Goal: Transaction & Acquisition: Purchase product/service

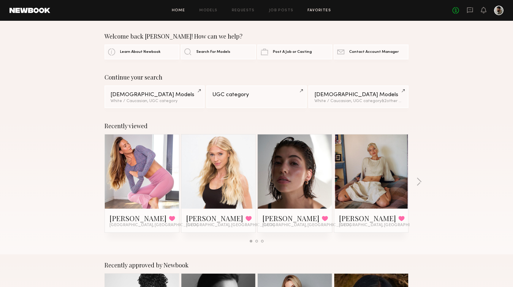
click at [320, 11] on link "Favorites" at bounding box center [319, 11] width 23 height 4
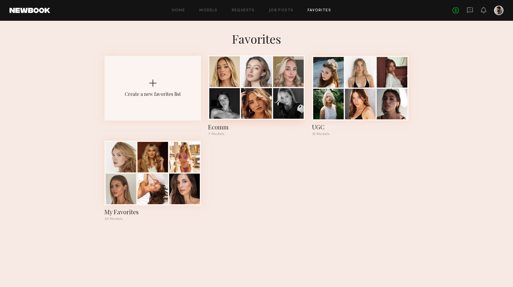
click at [214, 127] on div "Ecomm" at bounding box center [256, 127] width 97 height 8
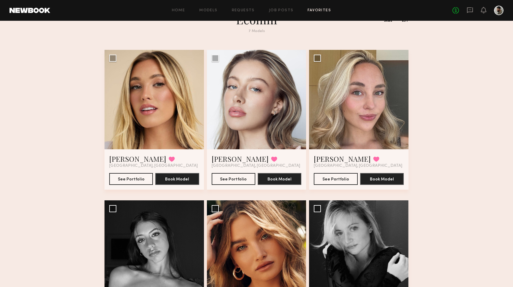
scroll to position [18, 0]
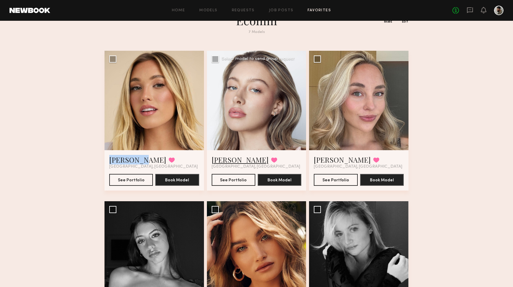
click at [230, 159] on link "Logan R." at bounding box center [240, 160] width 57 height 10
click at [343, 160] on link "Kateryna O." at bounding box center [342, 160] width 57 height 10
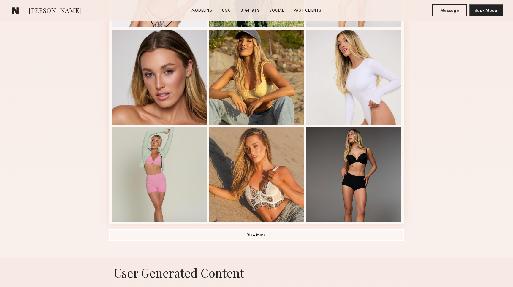
scroll to position [339, 0]
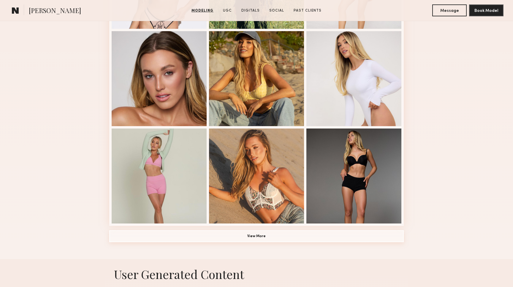
click at [270, 236] on button "View More" at bounding box center [256, 236] width 295 height 12
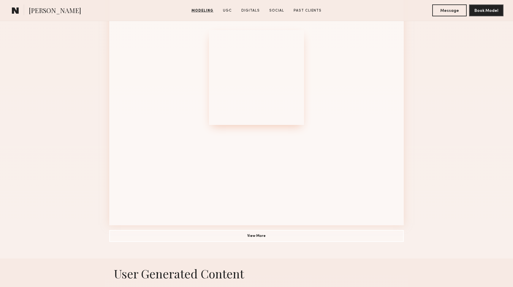
scroll to position [740, 0]
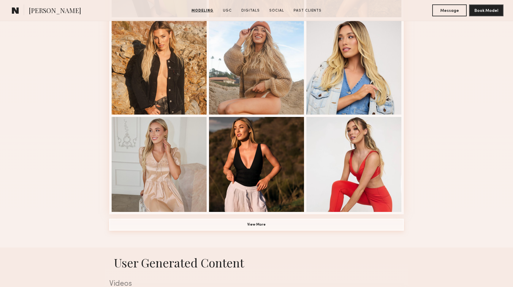
click at [267, 226] on button "View More" at bounding box center [256, 225] width 295 height 12
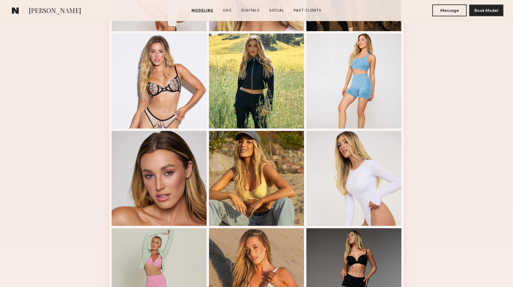
scroll to position [239, 0]
click at [328, 98] on div at bounding box center [353, 80] width 95 height 95
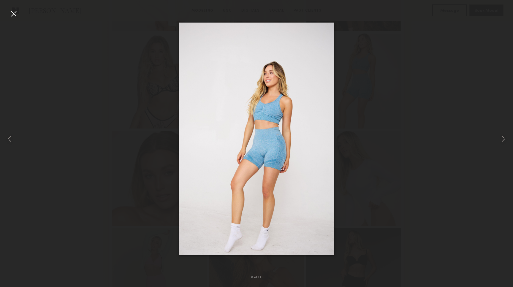
click at [15, 11] on div at bounding box center [14, 14] width 10 height 10
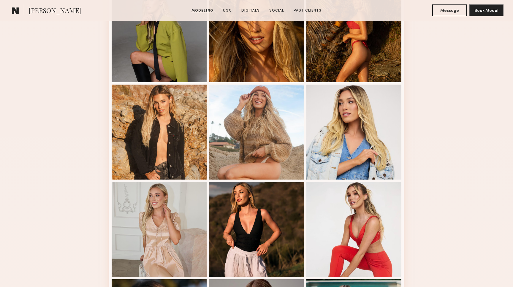
scroll to position [698, 0]
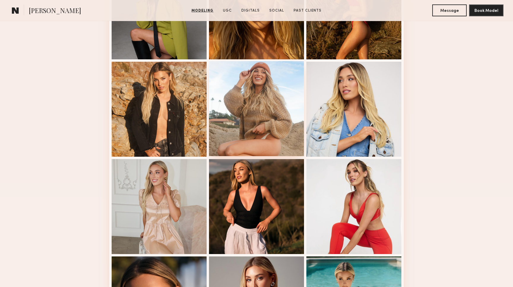
click at [228, 127] on div at bounding box center [256, 108] width 95 height 95
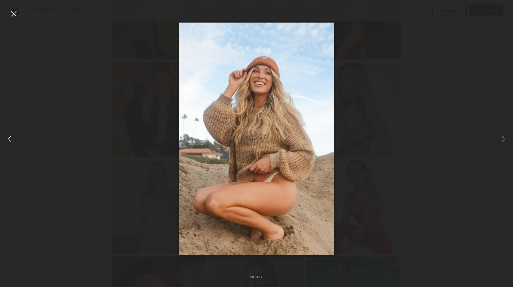
click at [19, 16] on div at bounding box center [10, 139] width 20 height 259
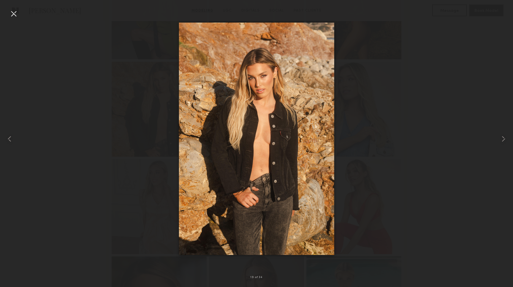
click at [17, 15] on div at bounding box center [14, 14] width 10 height 10
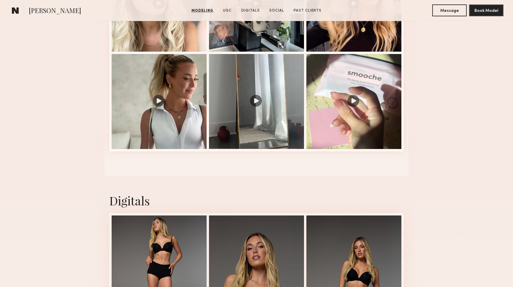
scroll to position [1454, 0]
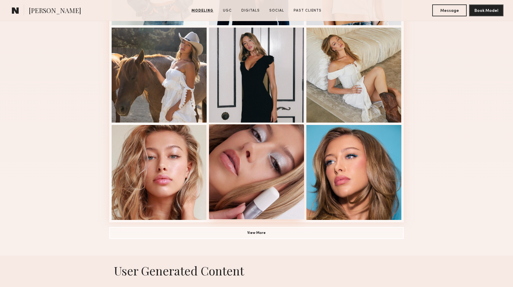
scroll to position [343, 0]
click at [268, 235] on button "View More" at bounding box center [256, 233] width 295 height 12
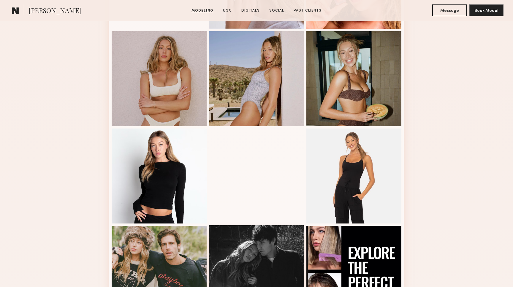
scroll to position [630, 0]
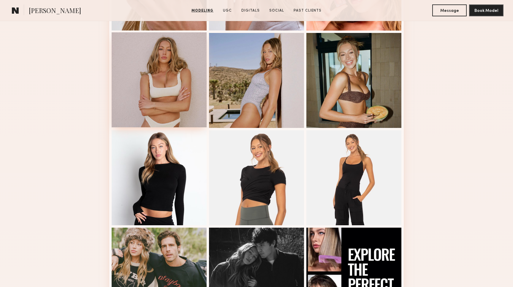
click at [179, 80] on div at bounding box center [159, 79] width 95 height 95
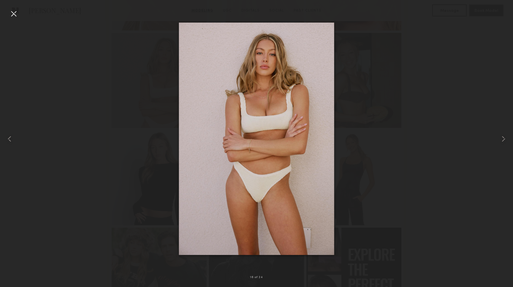
click at [16, 16] on div at bounding box center [14, 14] width 10 height 10
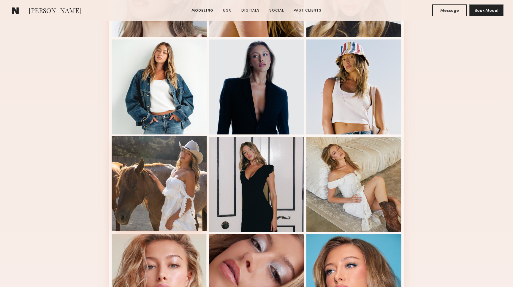
scroll to position [232, 0]
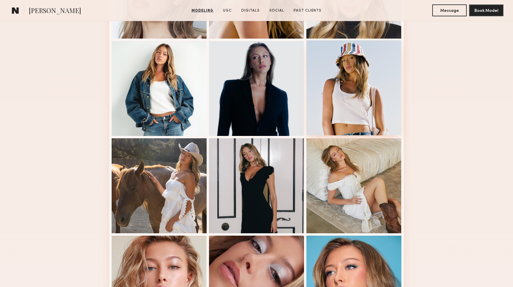
click at [336, 103] on div at bounding box center [353, 87] width 95 height 95
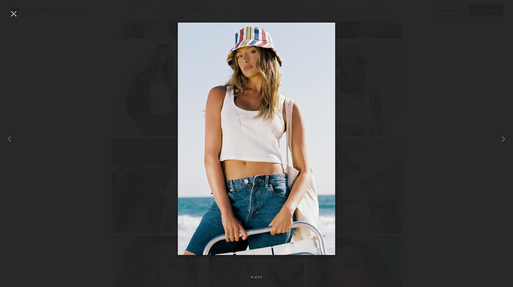
click at [9, 13] on div at bounding box center [14, 14] width 10 height 10
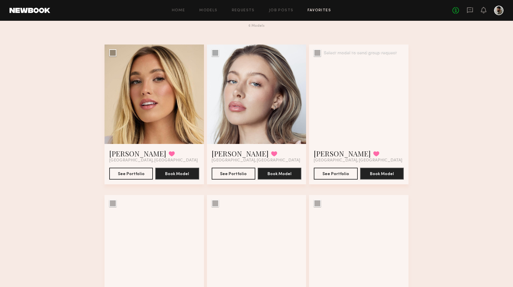
scroll to position [26, 0]
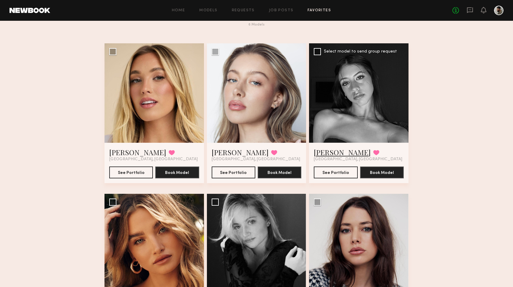
click at [329, 151] on link "[PERSON_NAME]" at bounding box center [342, 153] width 57 height 10
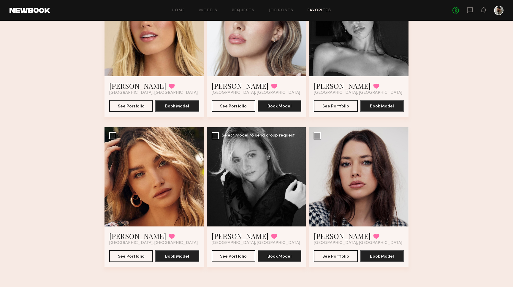
scroll to position [92, 0]
click at [125, 237] on link "[PERSON_NAME]" at bounding box center [137, 236] width 57 height 10
click at [234, 236] on link "[PERSON_NAME]" at bounding box center [240, 236] width 57 height 10
click at [336, 235] on link "[PERSON_NAME]" at bounding box center [342, 236] width 57 height 10
click at [285, 9] on link "Job Posts" at bounding box center [281, 11] width 25 height 4
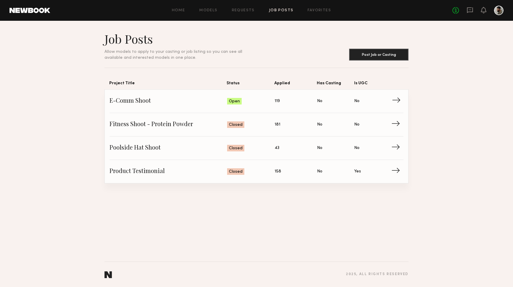
click at [174, 99] on span "E-Comm Shoot" at bounding box center [169, 101] width 118 height 9
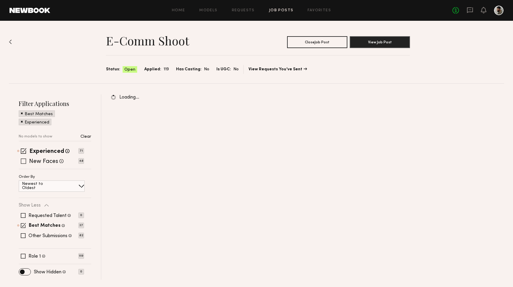
click at [26, 162] on span at bounding box center [23, 161] width 5 height 5
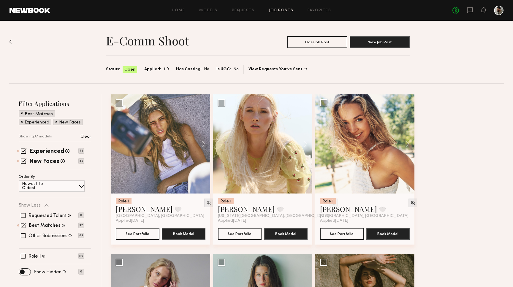
click at [24, 226] on span at bounding box center [23, 225] width 5 height 5
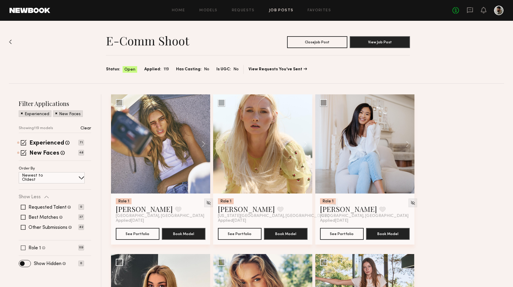
click at [24, 249] on span at bounding box center [23, 248] width 5 height 5
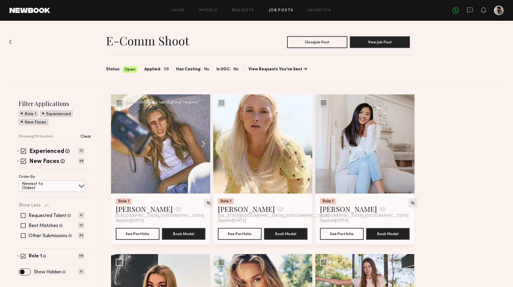
click at [203, 145] on button at bounding box center [200, 143] width 19 height 99
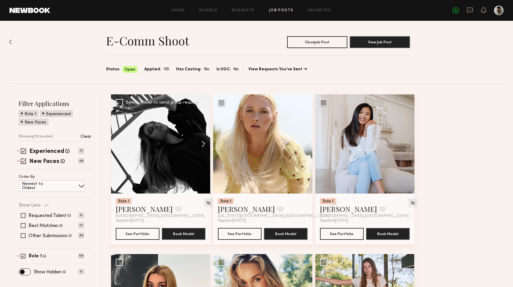
click at [203, 145] on button at bounding box center [200, 143] width 19 height 99
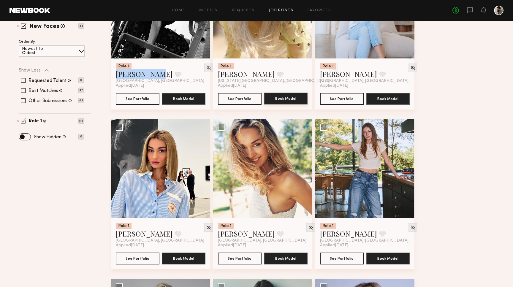
scroll to position [137, 0]
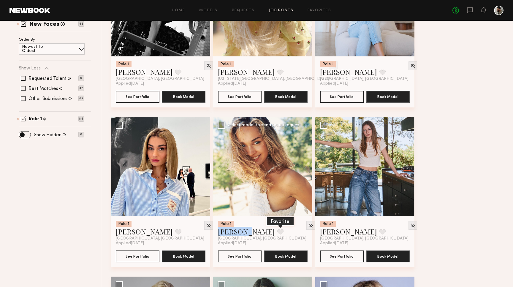
click at [277, 234] on button at bounding box center [280, 231] width 6 height 5
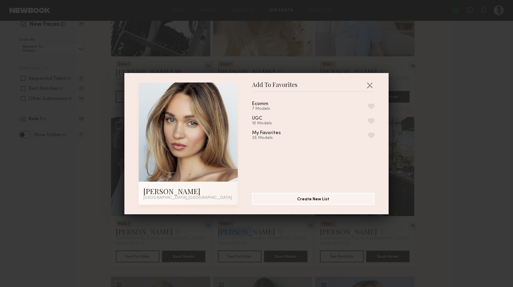
click at [372, 105] on button "button" at bounding box center [371, 106] width 6 height 5
click at [369, 84] on button "button" at bounding box center [370, 85] width 10 height 10
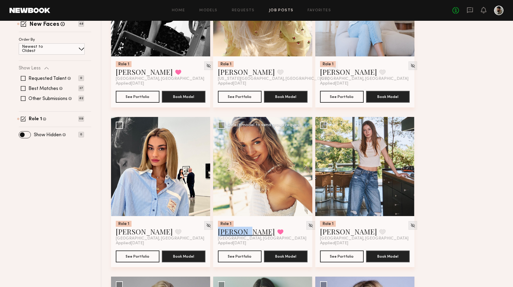
click at [242, 228] on link "Chloe C." at bounding box center [246, 232] width 57 height 10
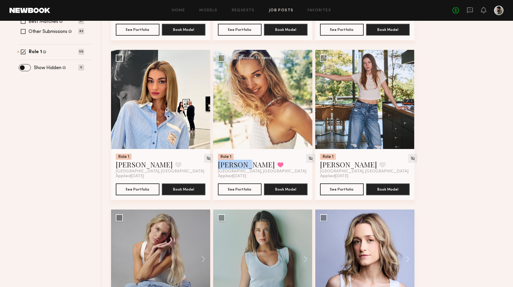
scroll to position [204, 0]
click at [330, 166] on link "Tetiana J." at bounding box center [348, 165] width 57 height 10
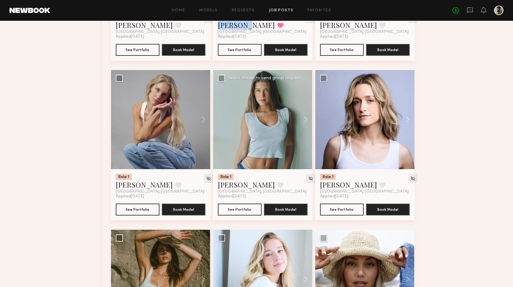
scroll to position [344, 0]
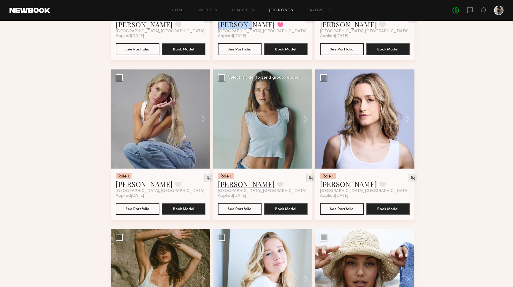
click at [235, 185] on link "Nicole B." at bounding box center [246, 184] width 57 height 10
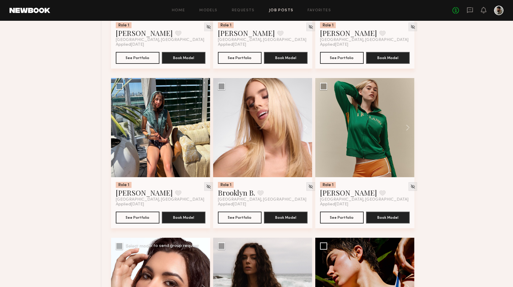
scroll to position [647, 0]
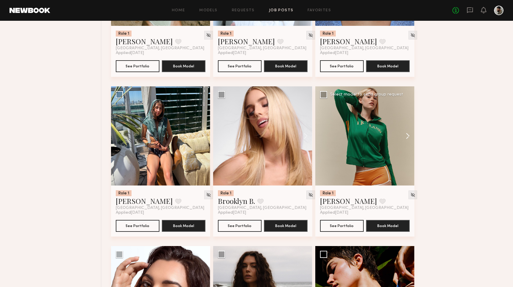
click at [409, 135] on button at bounding box center [405, 135] width 19 height 99
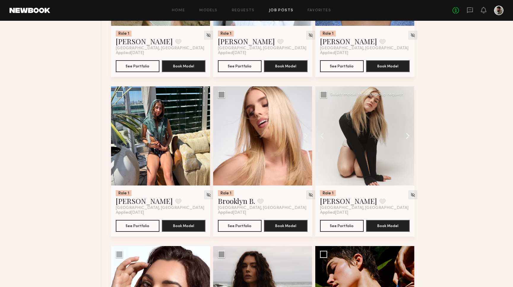
click at [409, 135] on button at bounding box center [405, 135] width 19 height 99
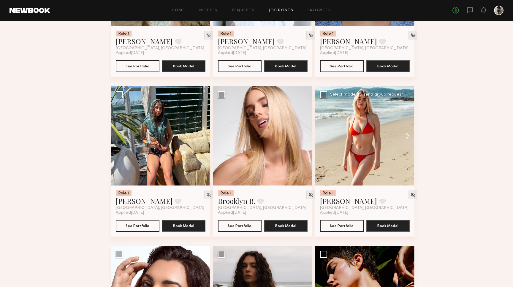
click at [409, 135] on button at bounding box center [405, 135] width 19 height 99
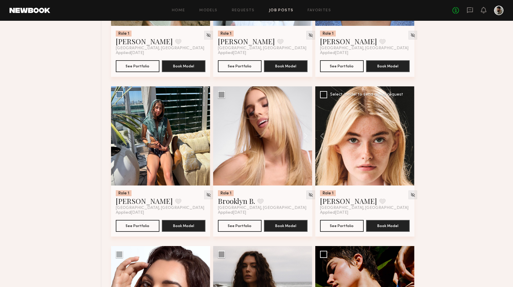
click at [409, 135] on div at bounding box center [364, 135] width 99 height 99
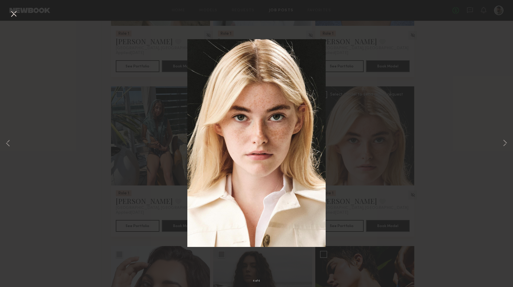
click at [422, 132] on div "4 of 4" at bounding box center [256, 143] width 513 height 287
click at [12, 19] on button at bounding box center [14, 14] width 10 height 11
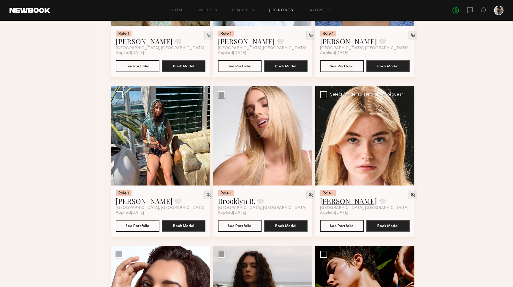
click at [334, 204] on link "Carlie W." at bounding box center [348, 201] width 57 height 10
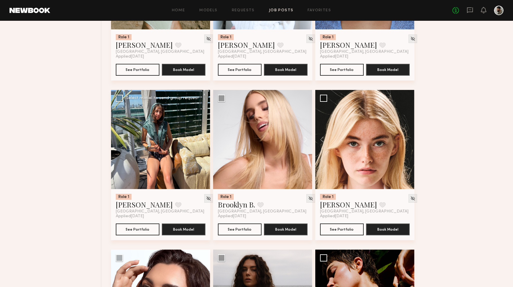
click at [204, 133] on button at bounding box center [200, 139] width 19 height 99
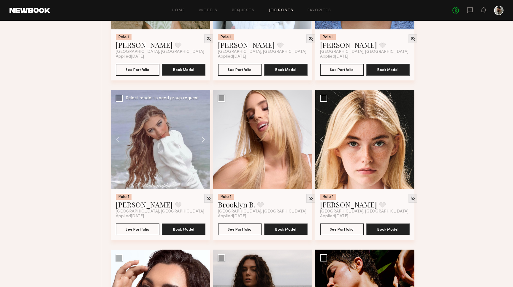
click at [204, 138] on button at bounding box center [200, 139] width 19 height 99
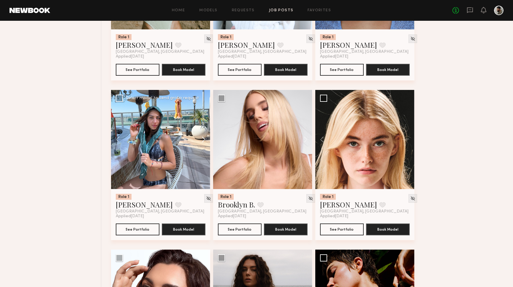
click at [204, 138] on button at bounding box center [200, 139] width 19 height 99
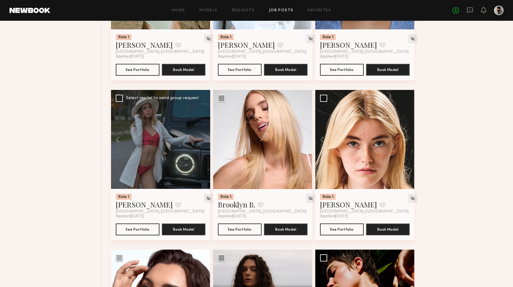
click at [204, 138] on div at bounding box center [160, 139] width 99 height 99
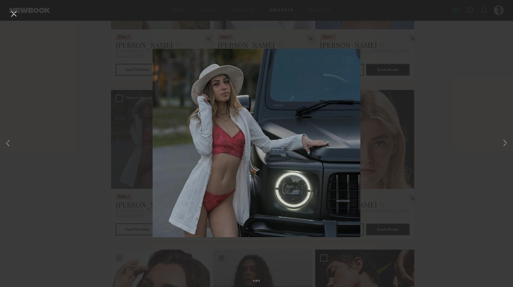
click at [126, 138] on div "4 of 4" at bounding box center [256, 143] width 513 height 287
click at [17, 16] on button at bounding box center [14, 14] width 10 height 11
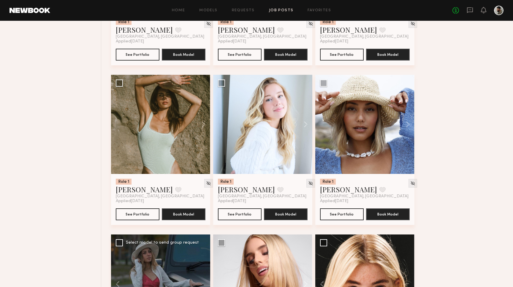
scroll to position [498, 0]
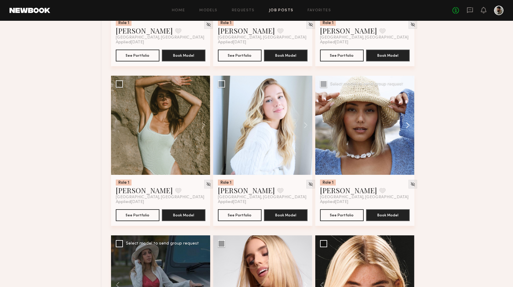
click at [408, 125] on button at bounding box center [405, 125] width 19 height 99
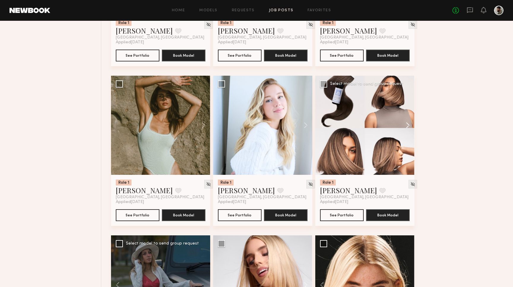
click at [408, 125] on button at bounding box center [405, 125] width 19 height 99
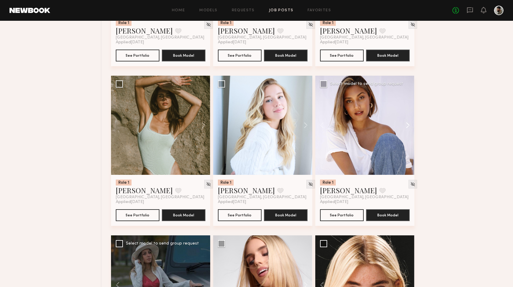
click at [408, 125] on button at bounding box center [405, 125] width 19 height 99
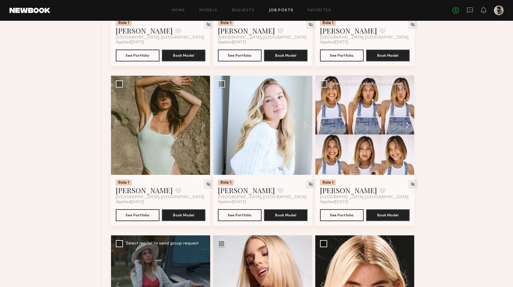
click at [408, 125] on button at bounding box center [405, 125] width 19 height 99
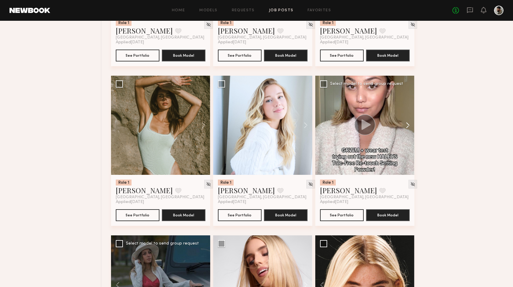
click at [408, 125] on button at bounding box center [405, 125] width 19 height 99
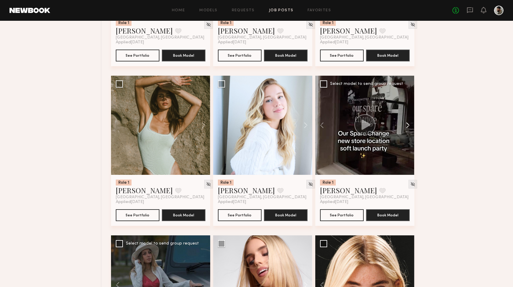
click at [408, 125] on button at bounding box center [405, 125] width 19 height 99
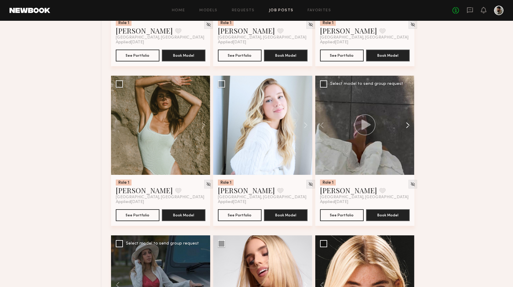
click at [408, 125] on button at bounding box center [405, 125] width 19 height 99
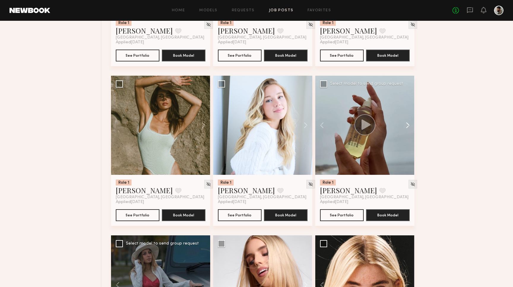
click at [408, 125] on button at bounding box center [405, 125] width 19 height 99
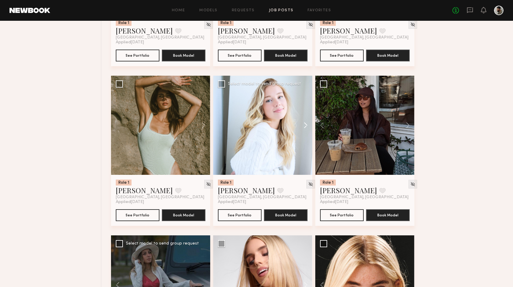
click at [306, 125] on button at bounding box center [302, 125] width 19 height 99
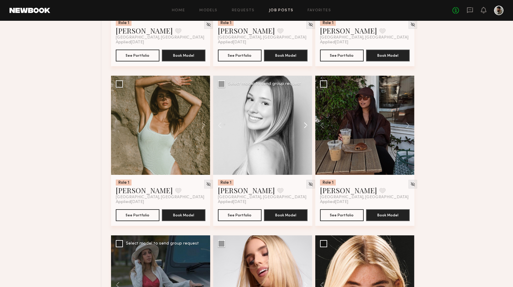
click at [306, 125] on button at bounding box center [302, 125] width 19 height 99
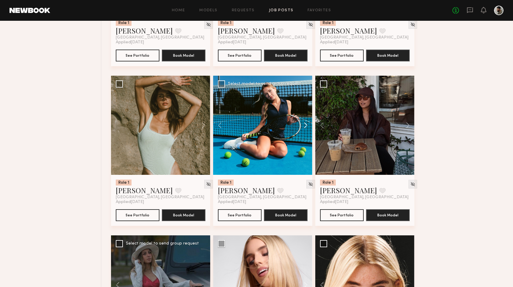
click at [306, 125] on button at bounding box center [302, 125] width 19 height 99
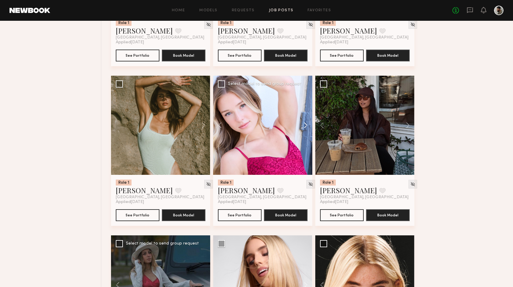
click at [306, 125] on button at bounding box center [302, 125] width 19 height 99
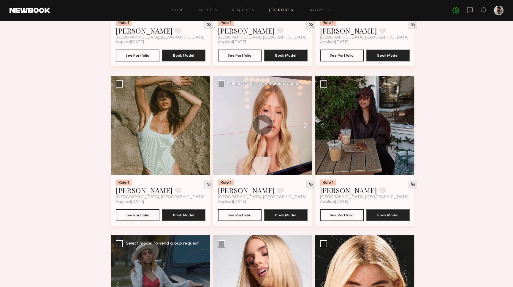
click at [306, 125] on button at bounding box center [302, 125] width 19 height 99
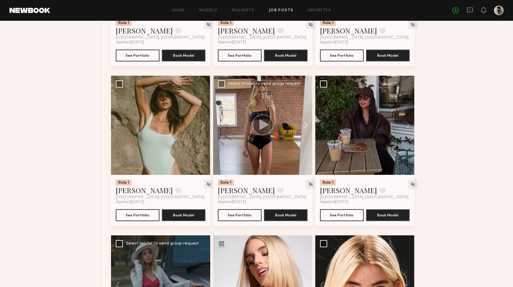
click at [306, 125] on button at bounding box center [302, 125] width 19 height 99
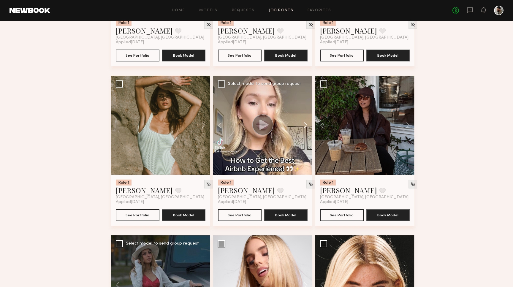
click at [306, 125] on button at bounding box center [302, 125] width 19 height 99
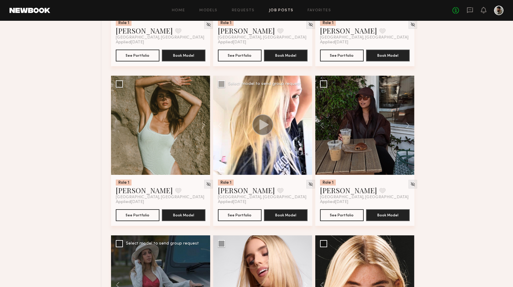
click at [306, 125] on button at bounding box center [302, 125] width 19 height 99
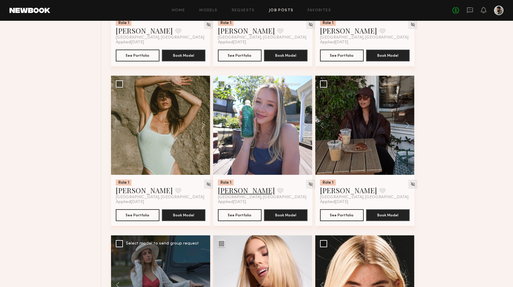
click at [235, 191] on link "Natalie C." at bounding box center [246, 191] width 57 height 10
click at [195, 129] on button at bounding box center [200, 125] width 19 height 99
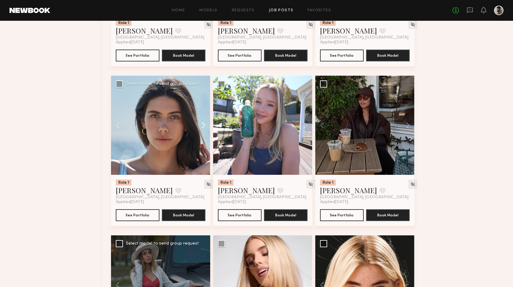
click at [196, 129] on button at bounding box center [200, 125] width 19 height 99
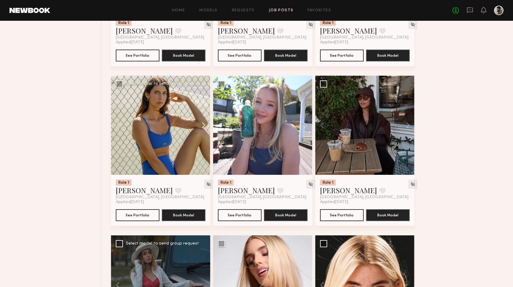
click at [196, 129] on button at bounding box center [200, 125] width 19 height 99
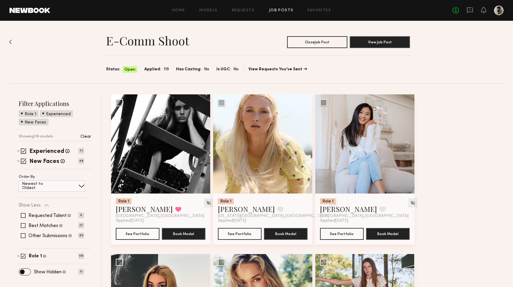
scroll to position [0, 0]
click at [470, 12] on icon at bounding box center [470, 10] width 6 height 6
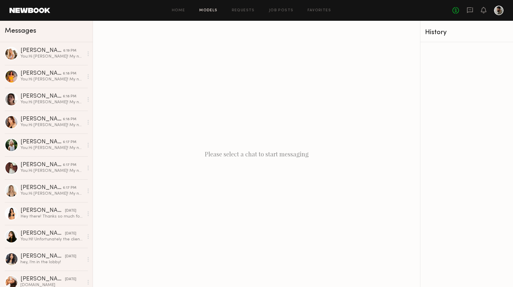
click at [209, 9] on link "Models" at bounding box center [208, 11] width 18 height 4
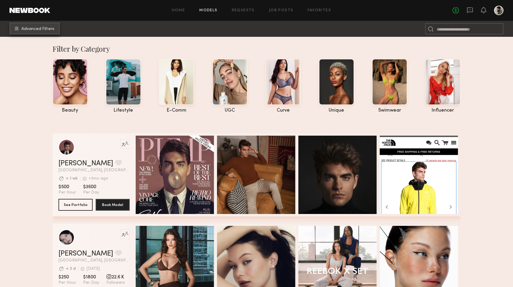
click at [37, 30] on span "Advanced Filters" at bounding box center [37, 29] width 33 height 4
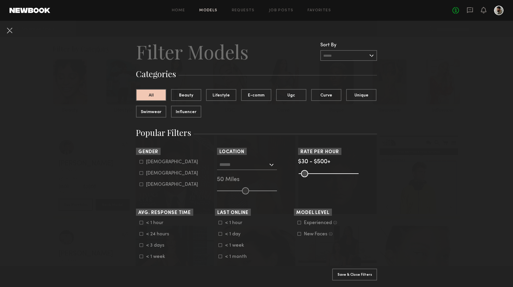
click at [156, 172] on div "Female" at bounding box center [172, 174] width 52 height 4
type input "**"
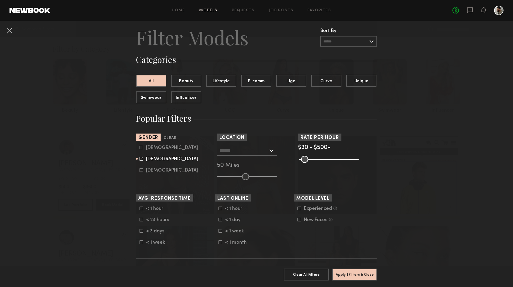
click at [223, 144] on nb-browse-filter "Location Los Angeles, CA New York City, NY Brooklyn, NY Chicago, IL 50 Miles" at bounding box center [256, 157] width 79 height 47
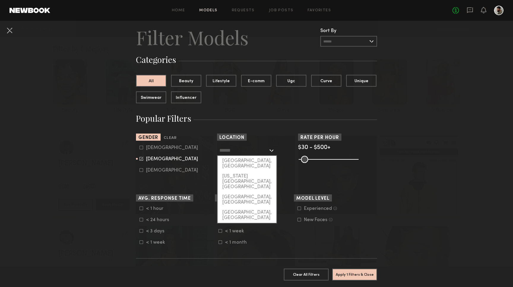
click at [224, 148] on input "text" at bounding box center [243, 150] width 49 height 10
click at [233, 166] on div "Los Angeles, CA" at bounding box center [247, 163] width 59 height 15
type input "**********"
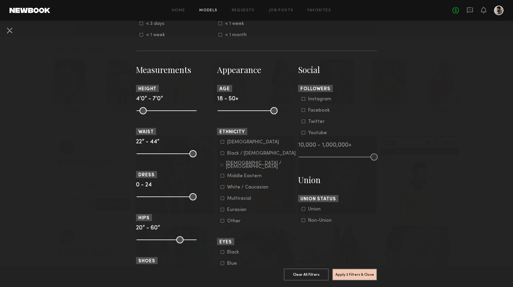
scroll to position [223, 0]
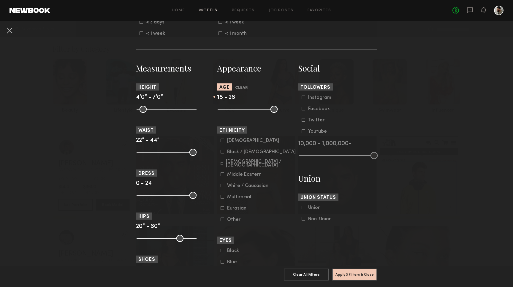
drag, startPoint x: 273, startPoint y: 110, endPoint x: 234, endPoint y: 112, distance: 39.3
type input "**"
click at [234, 112] on input "range" at bounding box center [248, 109] width 60 height 7
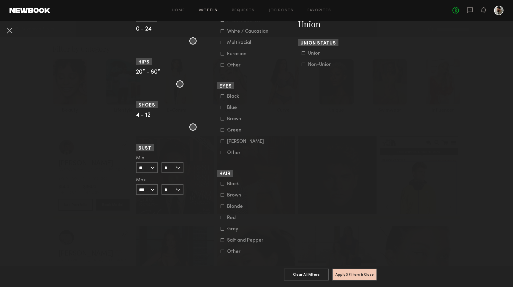
scroll to position [378, 0]
click at [154, 171] on input "**" at bounding box center [147, 167] width 22 height 11
click at [151, 169] on div "24" at bounding box center [147, 168] width 21 height 10
click at [170, 167] on input "*" at bounding box center [173, 167] width 22 height 11
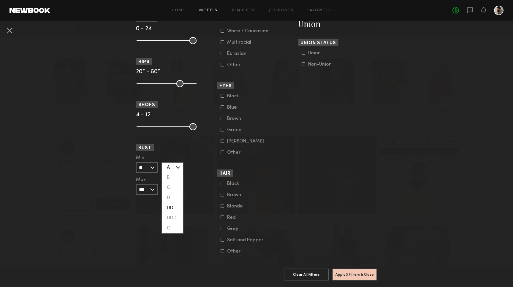
click at [176, 204] on div "DD" at bounding box center [172, 208] width 21 height 10
type input "**"
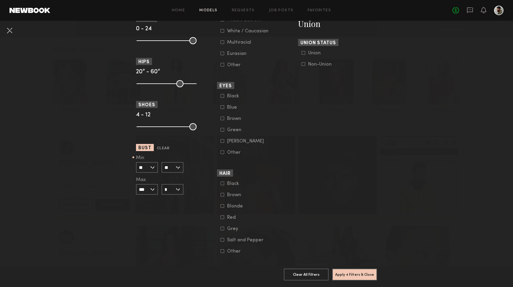
click at [154, 186] on input "***" at bounding box center [147, 189] width 22 height 11
click at [147, 221] on div "34" at bounding box center [147, 220] width 21 height 10
type input "**"
click at [173, 192] on input "*" at bounding box center [173, 189] width 22 height 11
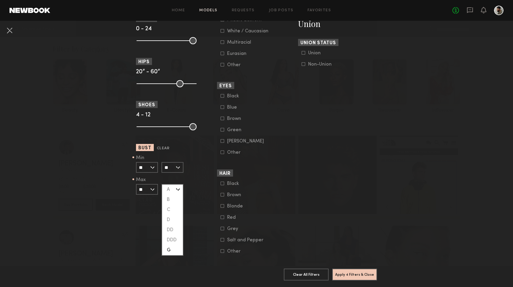
click at [173, 249] on div "G" at bounding box center [172, 250] width 21 height 10
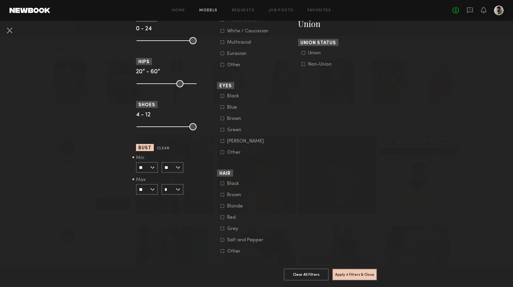
click at [172, 171] on input "**" at bounding box center [173, 167] width 22 height 11
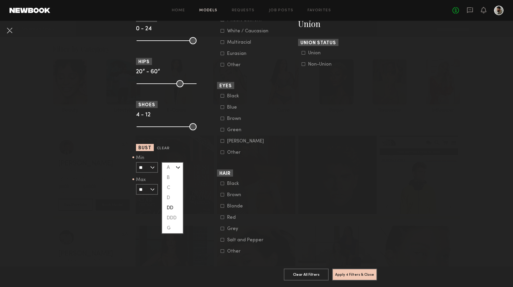
click at [194, 166] on div "Min ** 24 25 26 27 28 29 30 31 32 33 34 35 36 37 38 39 40 41 42 43 44+ Max ** 2…" at bounding box center [175, 175] width 79 height 39
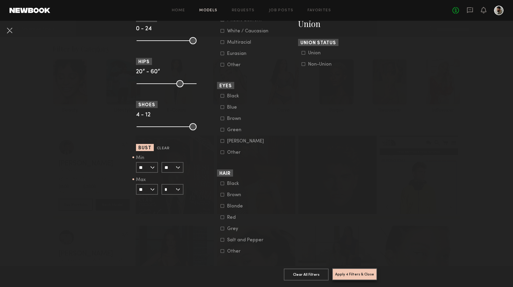
click at [347, 276] on button "Apply 4 Filters & Close" at bounding box center [354, 274] width 45 height 12
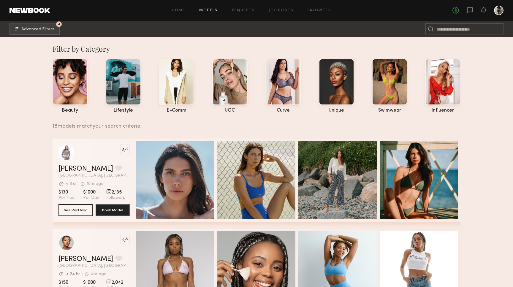
scroll to position [0, 0]
click at [31, 30] on span "Advanced Filters" at bounding box center [37, 29] width 33 height 4
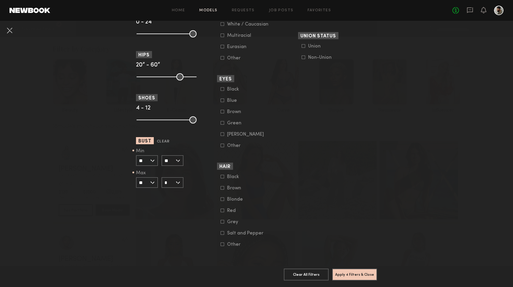
scroll to position [385, 0]
click at [178, 164] on input "**" at bounding box center [173, 160] width 22 height 11
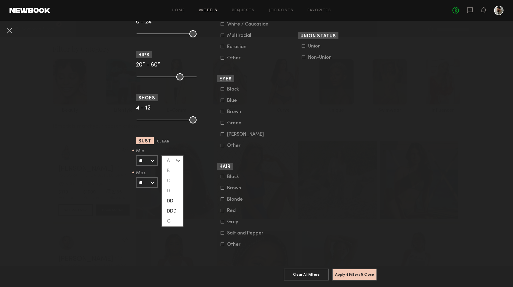
click at [176, 209] on div "DDD" at bounding box center [172, 211] width 21 height 10
type input "***"
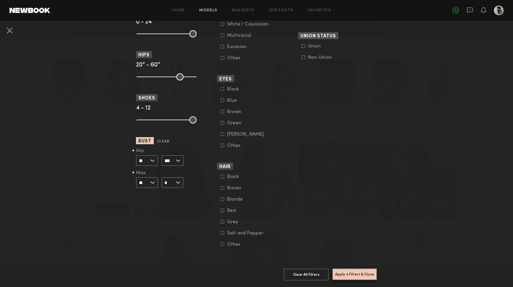
click at [364, 275] on button "Apply 4 Filters & Close" at bounding box center [354, 274] width 45 height 12
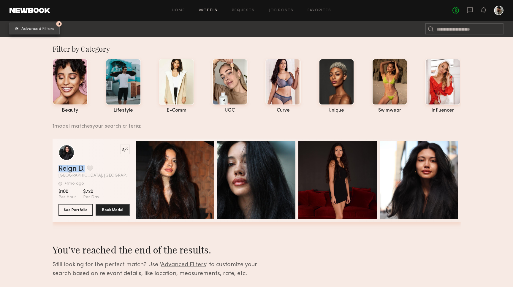
click at [55, 27] on button "4 Advanced Filters" at bounding box center [35, 29] width 50 height 12
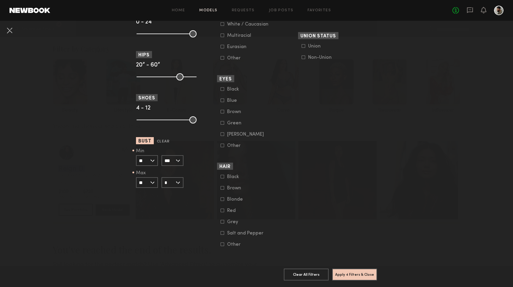
scroll to position [385, 0]
click at [179, 161] on input "***" at bounding box center [173, 160] width 22 height 11
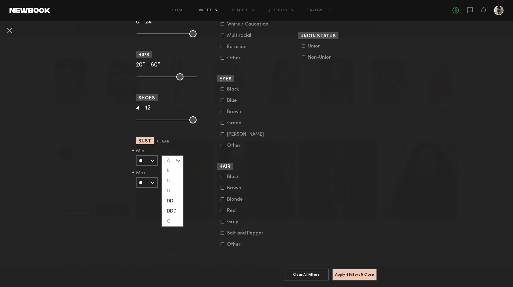
click at [173, 198] on div "DD" at bounding box center [172, 201] width 21 height 10
type input "**"
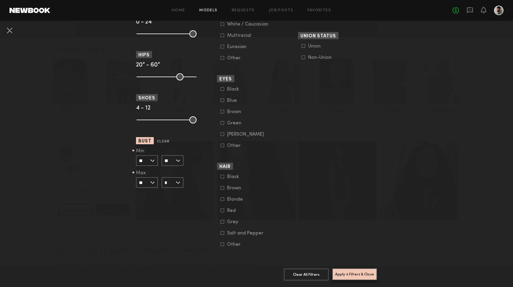
click at [341, 278] on button "Apply 4 Filters & Close" at bounding box center [354, 274] width 45 height 12
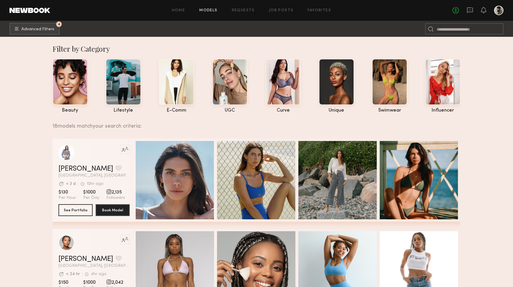
click at [32, 19] on header "Home Models Requests Job Posts Favorites Sign Out No fees up to $5,000" at bounding box center [256, 10] width 513 height 21
click at [31, 26] on button "4 Advanced Filters" at bounding box center [35, 29] width 50 height 12
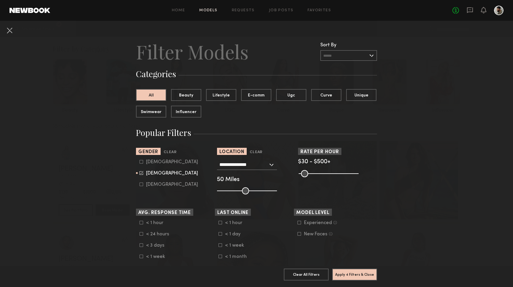
click at [339, 57] on input "text" at bounding box center [348, 55] width 57 height 11
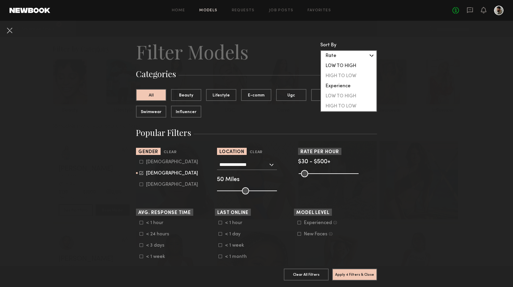
click at [342, 66] on div "LOW TO HIGH" at bounding box center [349, 66] width 56 height 10
type input "**********"
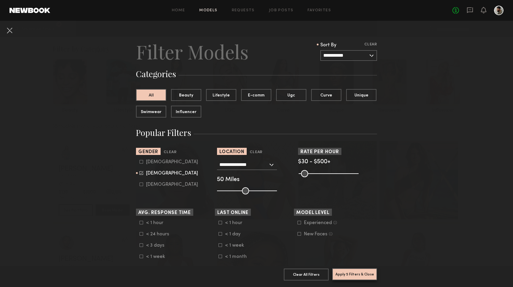
click at [369, 277] on button "Apply 5 Filters & Close" at bounding box center [354, 274] width 45 height 12
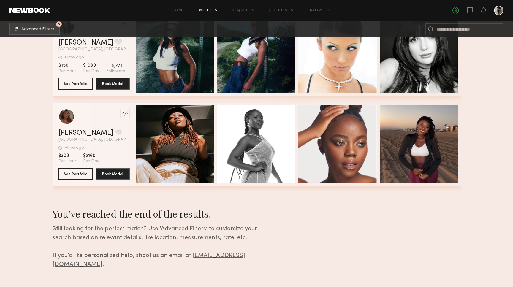
scroll to position [1570, 0]
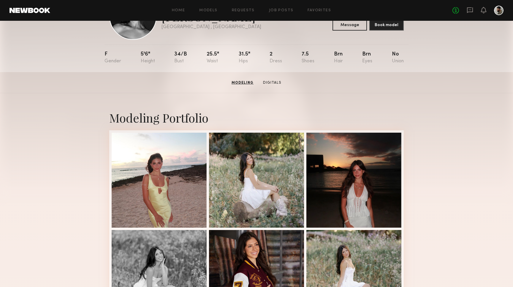
scroll to position [58, 0]
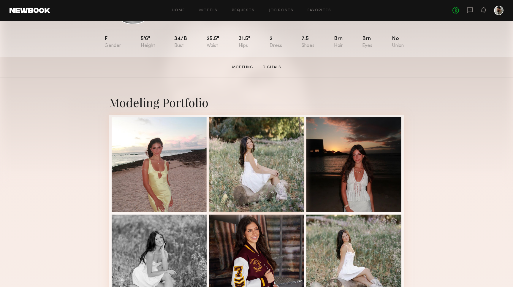
click at [243, 168] on div at bounding box center [256, 164] width 95 height 95
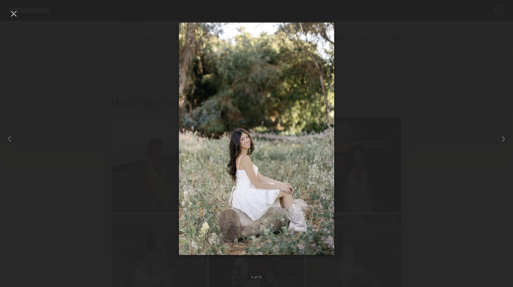
click at [11, 10] on div at bounding box center [14, 14] width 10 height 10
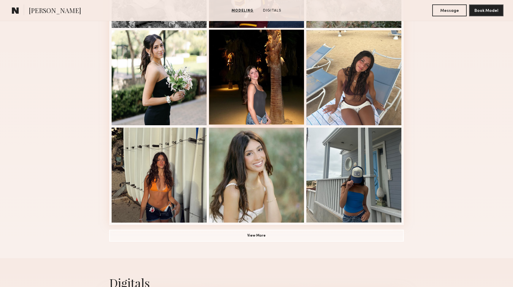
scroll to position [343, 0]
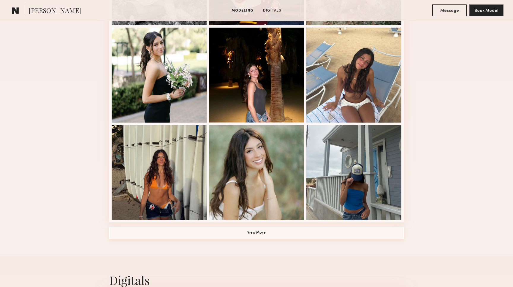
click at [238, 235] on button "View More" at bounding box center [256, 233] width 295 height 12
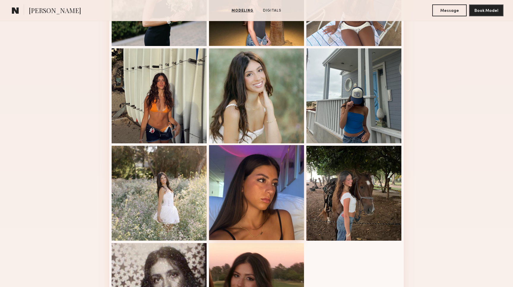
scroll to position [421, 0]
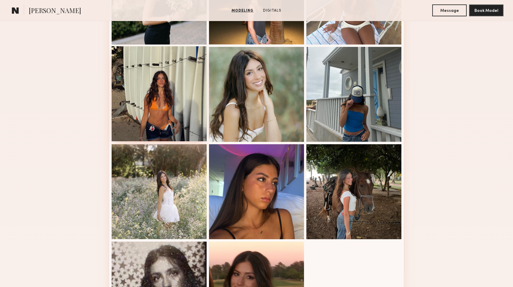
click at [176, 127] on div at bounding box center [159, 93] width 95 height 95
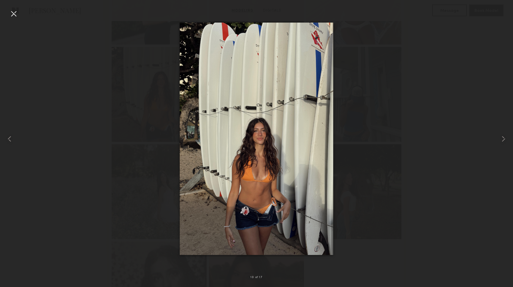
click at [17, 17] on div at bounding box center [14, 14] width 10 height 10
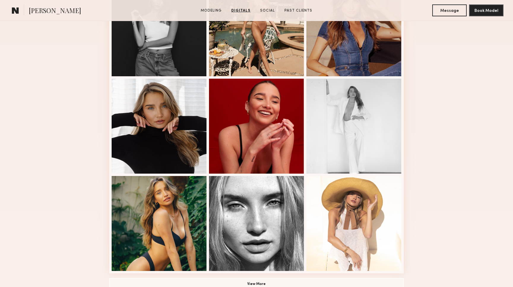
scroll to position [285, 0]
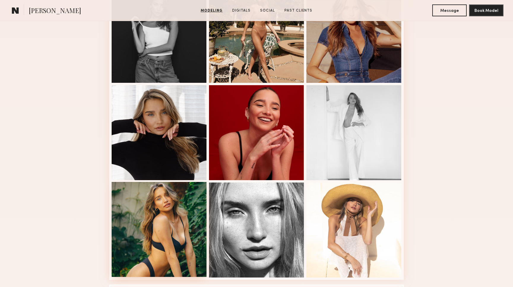
click at [188, 195] on div at bounding box center [159, 229] width 95 height 95
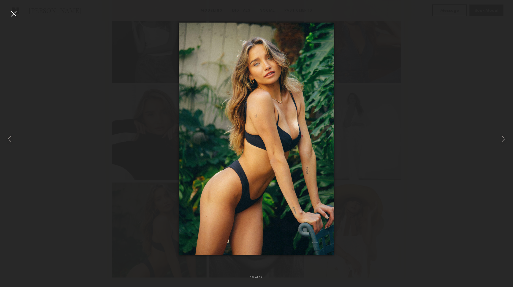
click at [14, 15] on div at bounding box center [14, 14] width 10 height 10
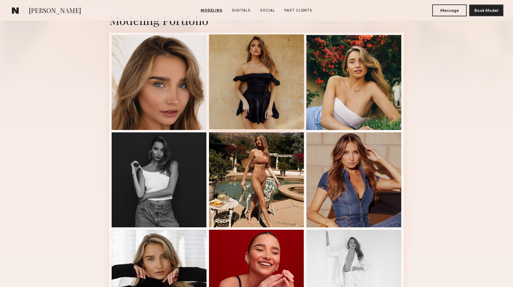
scroll to position [139, 0]
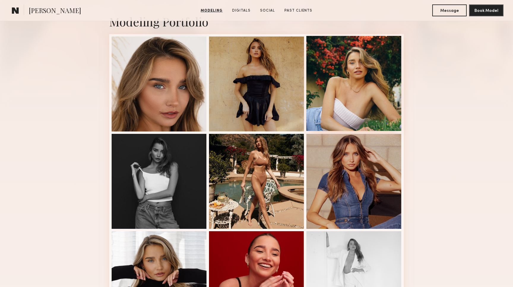
click at [340, 104] on div at bounding box center [353, 83] width 95 height 95
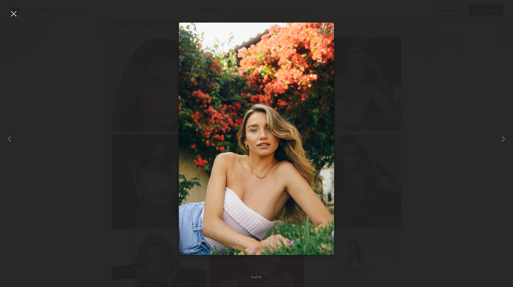
click at [14, 11] on div at bounding box center [14, 14] width 10 height 10
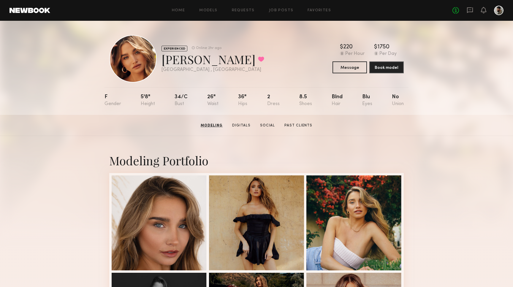
scroll to position [0, 0]
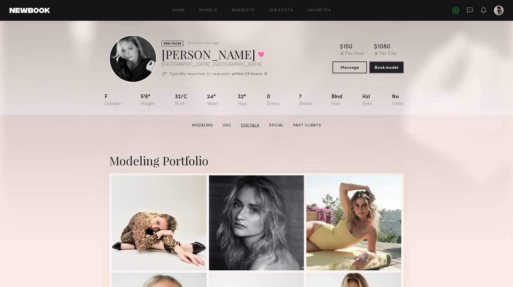
click at [253, 126] on link "Digitals" at bounding box center [250, 125] width 23 height 5
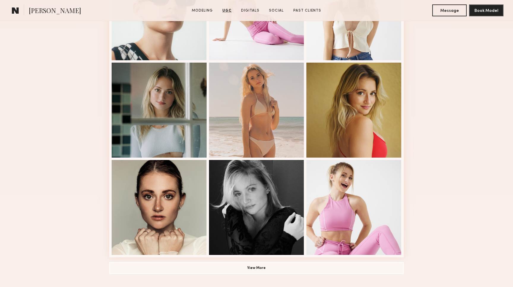
scroll to position [306, 0]
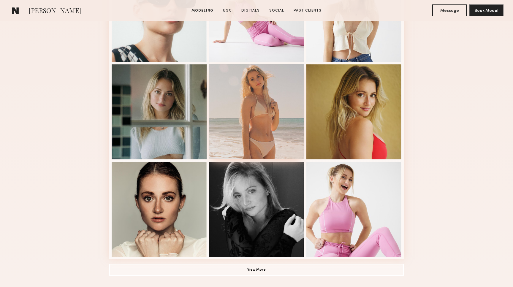
click at [256, 137] on div at bounding box center [256, 111] width 95 height 95
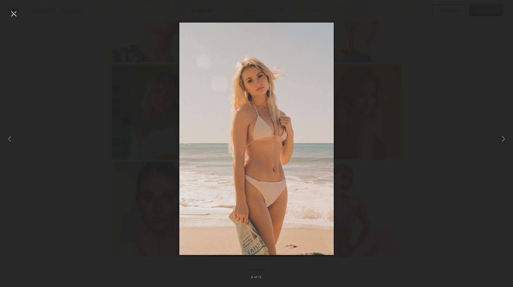
click at [17, 15] on div at bounding box center [14, 14] width 10 height 10
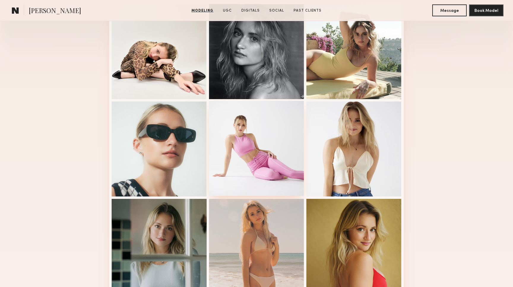
scroll to position [168, 0]
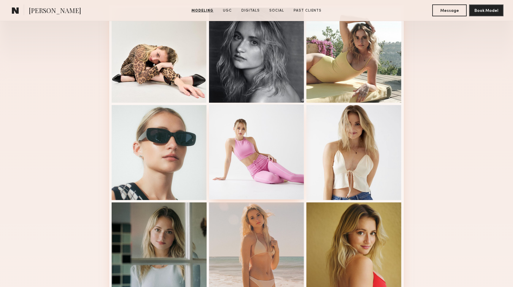
click at [245, 136] on div at bounding box center [256, 152] width 95 height 95
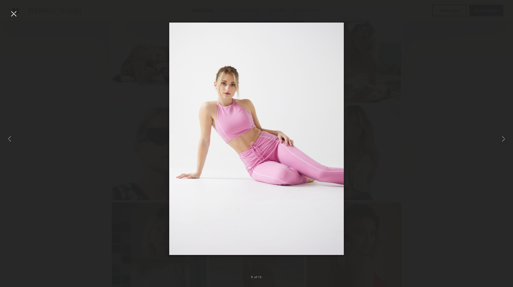
click at [10, 12] on div at bounding box center [14, 14] width 10 height 10
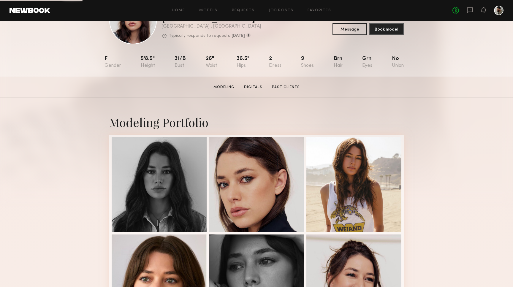
scroll to position [47, 0]
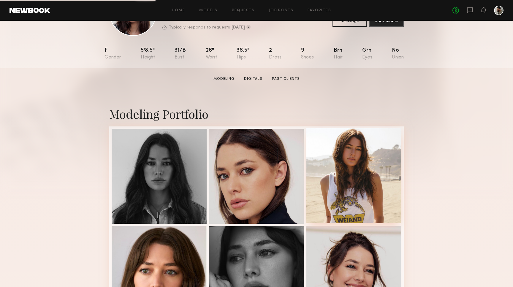
click at [328, 154] on div at bounding box center [353, 175] width 95 height 95
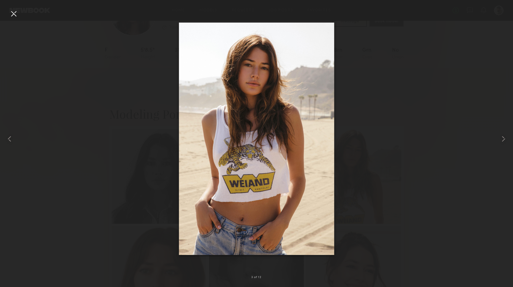
click at [12, 12] on div at bounding box center [14, 14] width 10 height 10
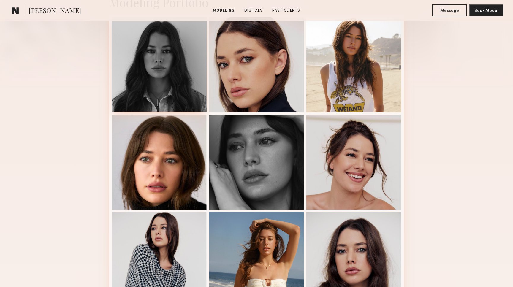
scroll to position [156, 0]
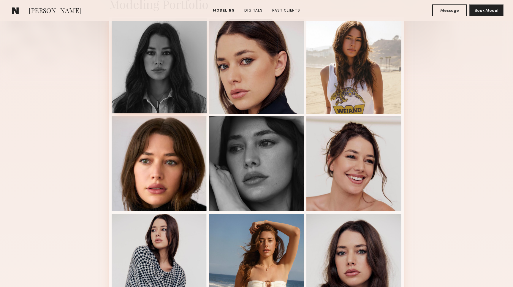
click at [143, 96] on div at bounding box center [159, 65] width 95 height 95
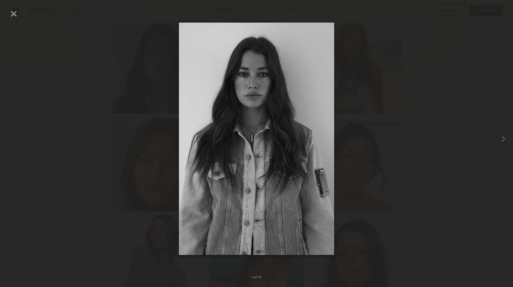
click at [18, 13] on div at bounding box center [14, 14] width 10 height 10
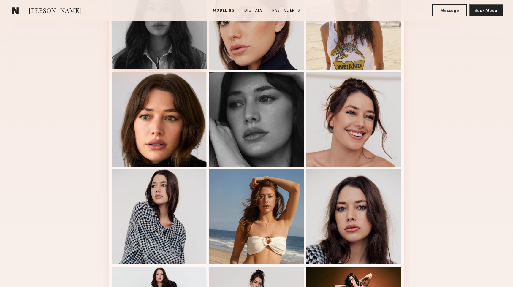
scroll to position [201, 0]
click at [276, 206] on div at bounding box center [256, 216] width 95 height 95
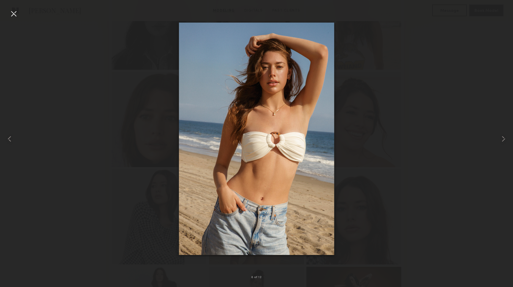
click at [10, 16] on div at bounding box center [14, 14] width 10 height 10
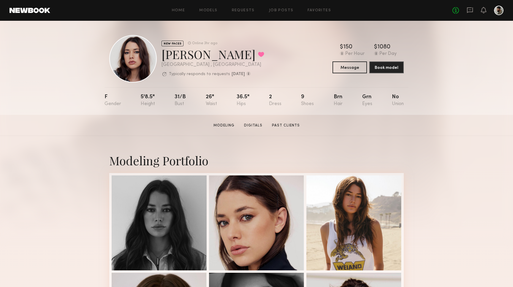
scroll to position [0, 0]
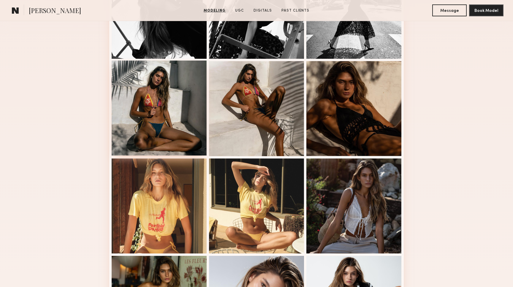
scroll to position [200, 0]
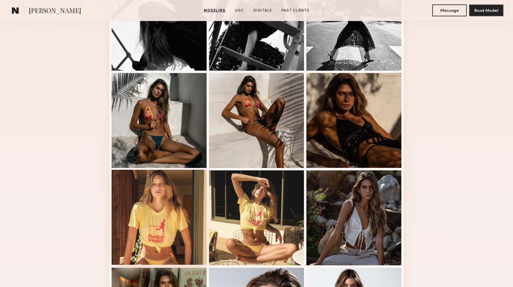
click at [184, 207] on div at bounding box center [159, 217] width 95 height 95
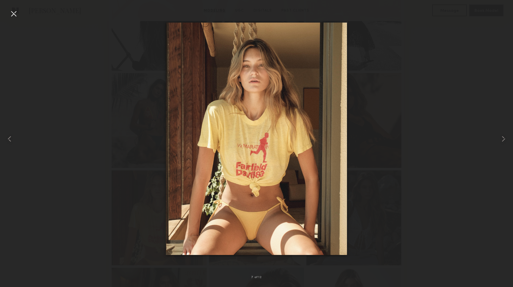
click at [12, 12] on div at bounding box center [14, 14] width 10 height 10
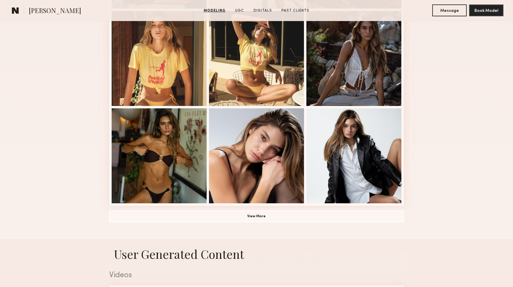
scroll to position [361, 0]
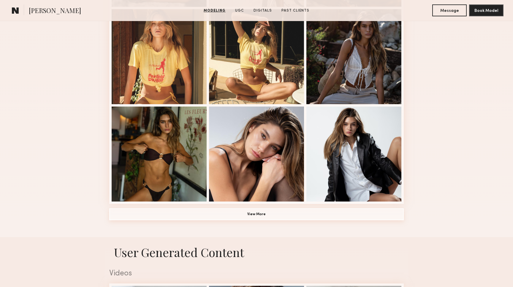
click at [263, 220] on button "View More" at bounding box center [256, 214] width 295 height 12
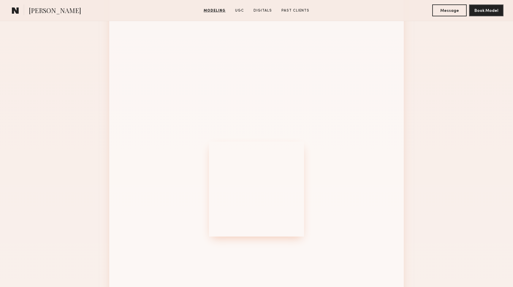
scroll to position [614, 0]
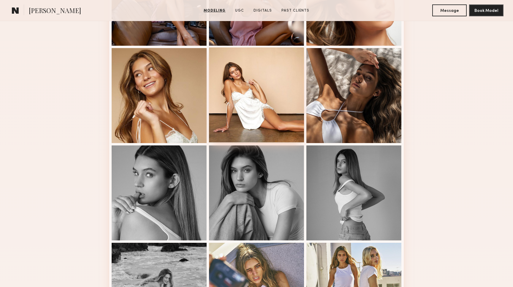
click at [260, 118] on div at bounding box center [256, 95] width 95 height 95
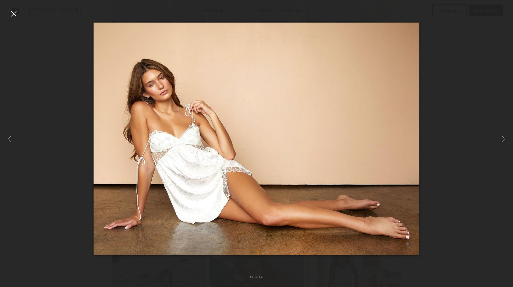
click at [17, 11] on div at bounding box center [14, 14] width 10 height 10
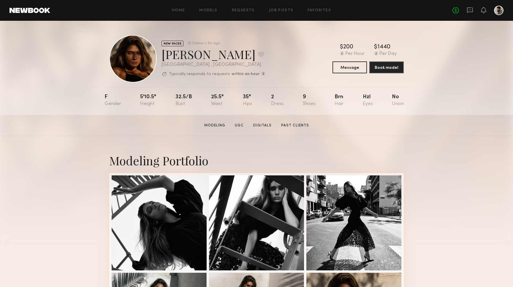
scroll to position [0, 0]
click at [258, 56] on button at bounding box center [261, 54] width 6 height 5
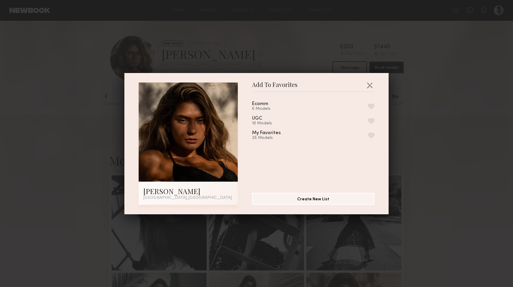
click at [371, 105] on button "button" at bounding box center [371, 106] width 6 height 5
click at [368, 82] on button "button" at bounding box center [370, 85] width 10 height 10
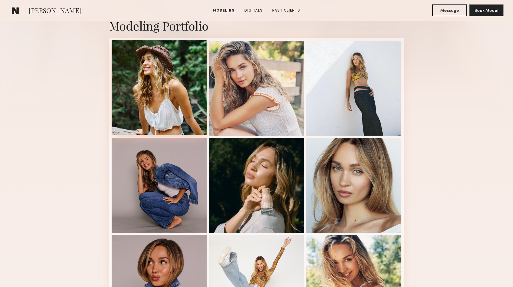
scroll to position [135, 0]
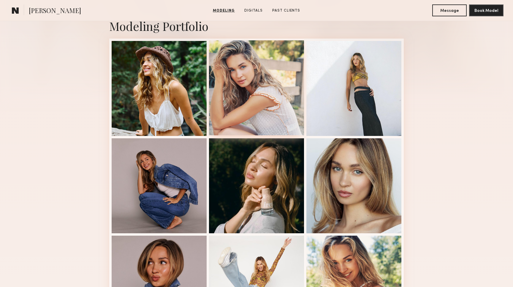
click at [247, 97] on div at bounding box center [256, 87] width 95 height 95
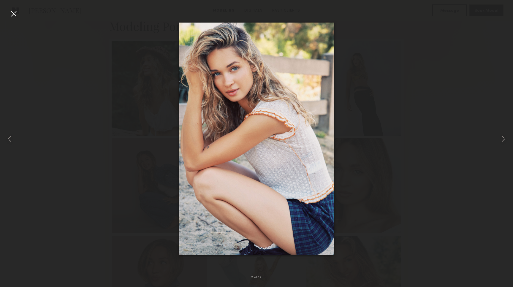
click at [16, 14] on div at bounding box center [14, 14] width 10 height 10
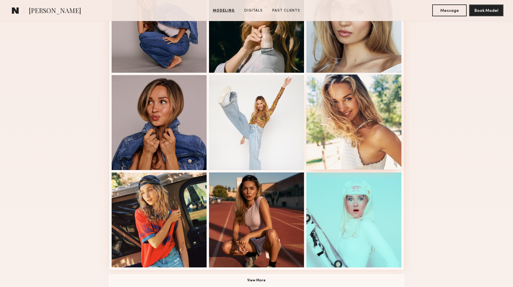
scroll to position [296, 0]
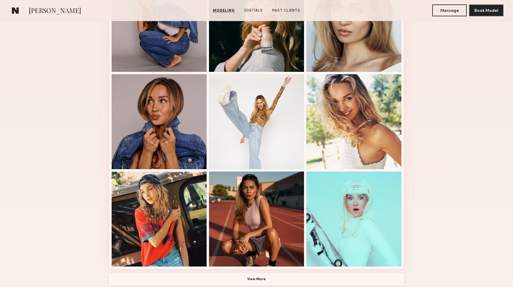
click at [256, 279] on button "View More" at bounding box center [256, 279] width 295 height 12
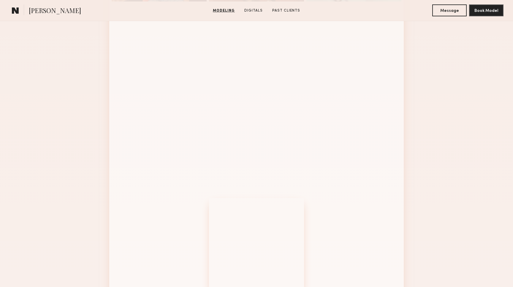
scroll to position [561, 0]
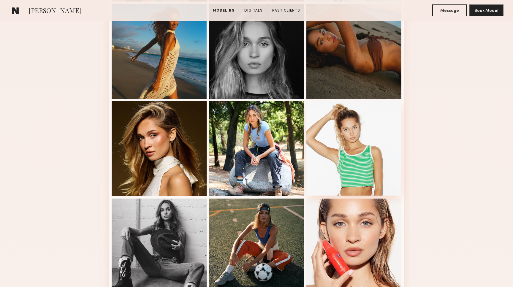
click at [357, 166] on div at bounding box center [353, 148] width 95 height 95
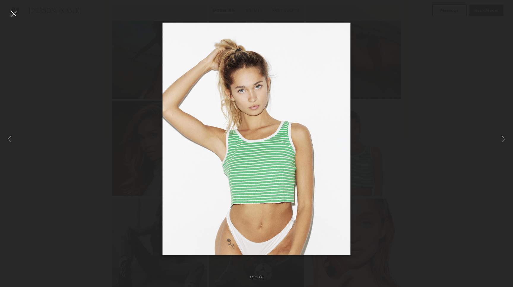
click at [16, 15] on div at bounding box center [14, 14] width 10 height 10
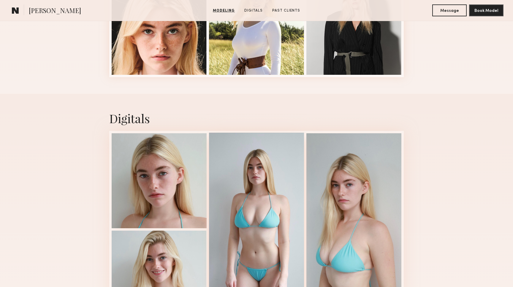
scroll to position [297, 0]
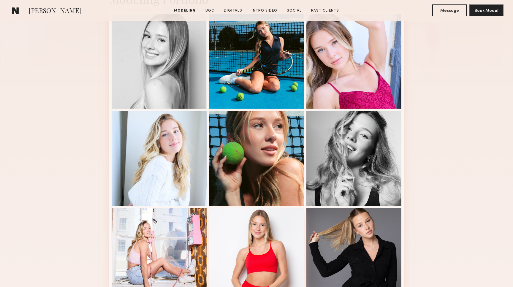
scroll to position [160, 0]
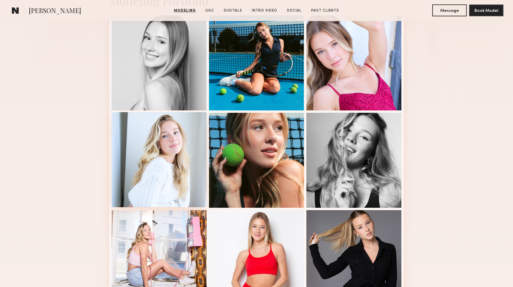
click at [182, 165] on div at bounding box center [159, 159] width 95 height 95
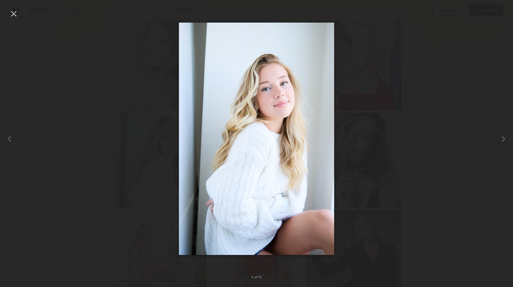
click at [13, 10] on div at bounding box center [14, 14] width 10 height 10
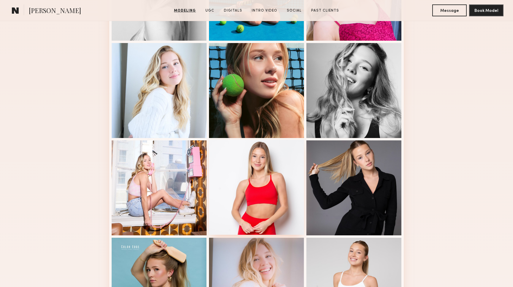
scroll to position [232, 0]
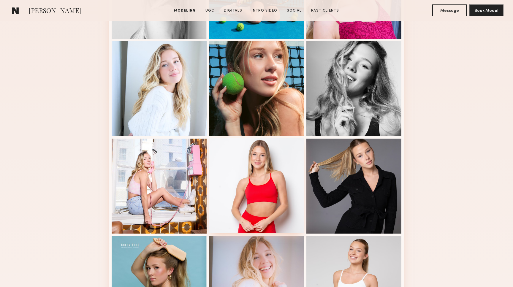
click at [244, 205] on div at bounding box center [256, 185] width 95 height 95
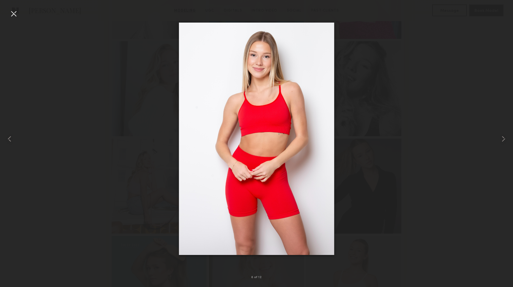
click at [16, 11] on div at bounding box center [14, 14] width 10 height 10
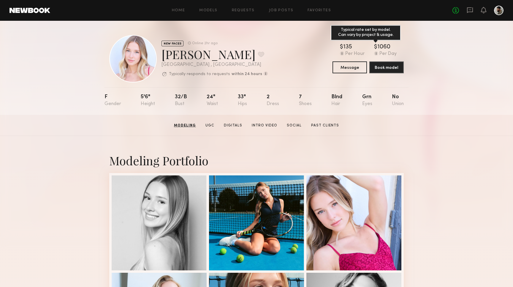
scroll to position [0, 0]
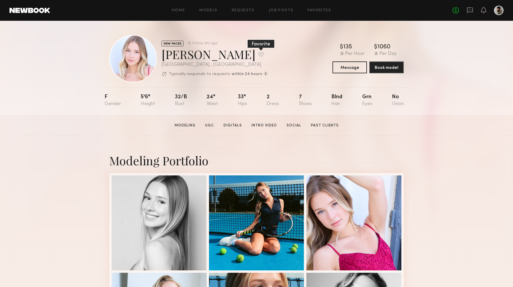
click at [258, 54] on button at bounding box center [261, 54] width 6 height 5
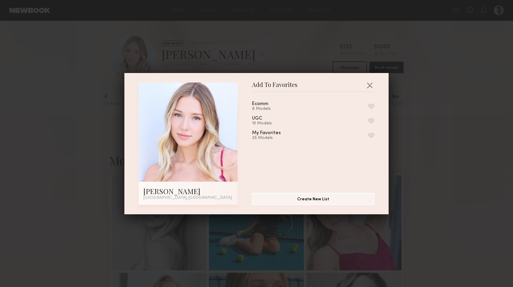
click at [369, 104] on button "button" at bounding box center [371, 106] width 6 height 5
click at [370, 84] on button "button" at bounding box center [370, 85] width 10 height 10
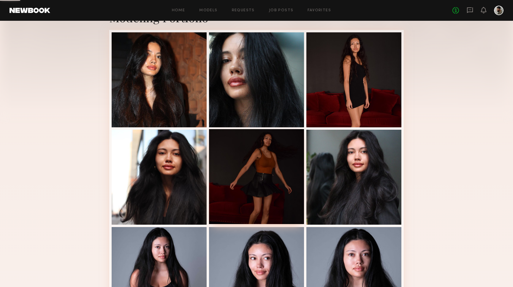
scroll to position [122, 0]
click at [453, 15] on div "No fees up to $5,000" at bounding box center [478, 11] width 51 height 10
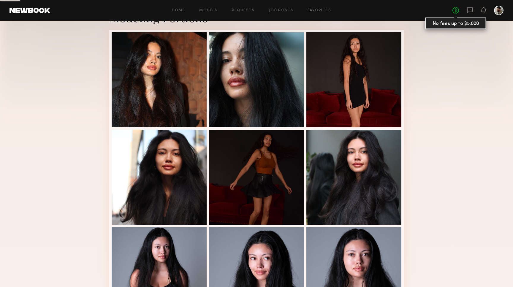
click at [455, 12] on link "No fees up to $5,000" at bounding box center [456, 10] width 7 height 7
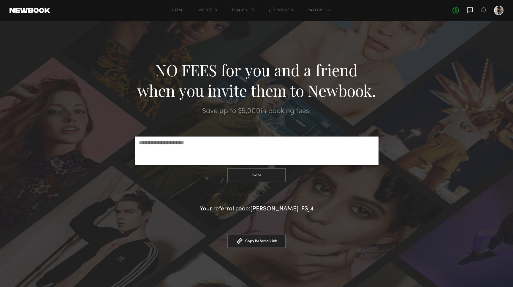
click at [470, 12] on icon at bounding box center [470, 10] width 6 height 6
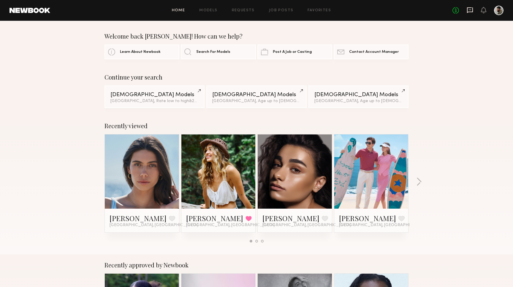
click at [470, 12] on icon at bounding box center [470, 10] width 7 height 7
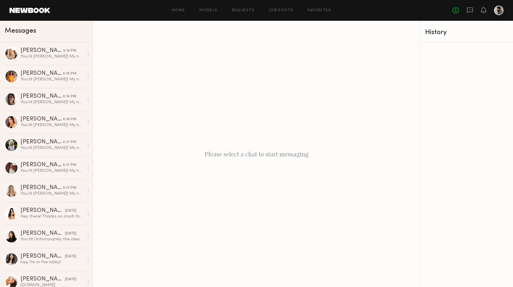
click at [206, 8] on div "Home Models Requests Job Posts Favorites Sign Out No fees up to $5,000" at bounding box center [276, 11] width 453 height 10
click at [200, 10] on div "Home Models Requests Job Posts Favorites Sign Out" at bounding box center [251, 11] width 402 height 4
click at [204, 10] on link "Models" at bounding box center [208, 11] width 18 height 4
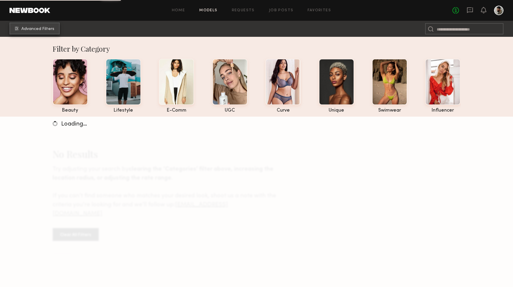
click at [21, 29] on button "Advanced Filters" at bounding box center [35, 29] width 50 height 12
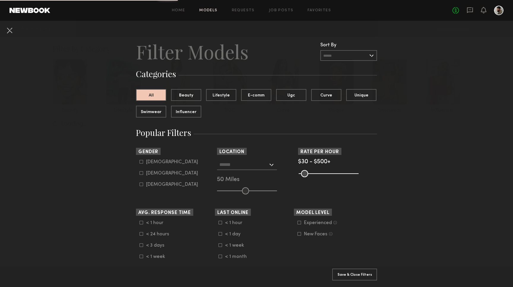
click at [159, 172] on div "Female" at bounding box center [172, 174] width 52 height 4
type input "**"
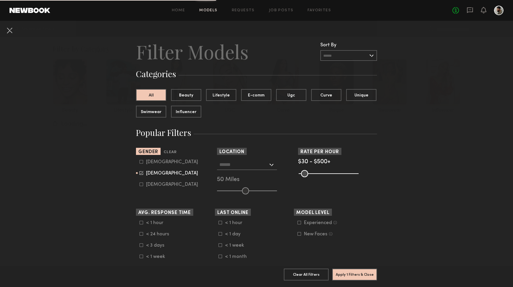
click at [274, 166] on div at bounding box center [247, 164] width 60 height 11
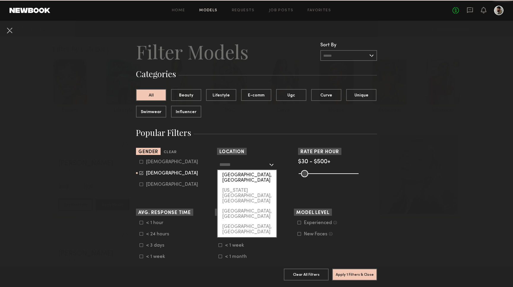
click at [259, 177] on div "Los Angeles, CA" at bounding box center [247, 177] width 59 height 15
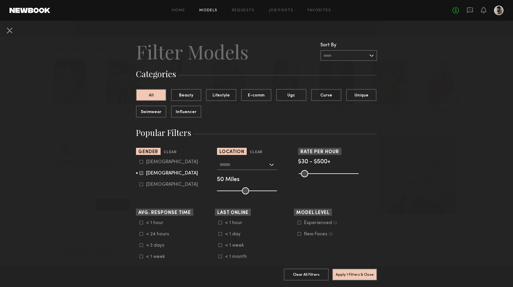
type input "**********"
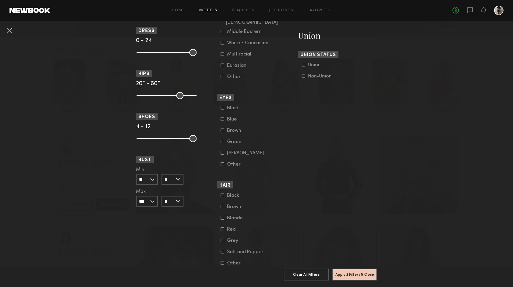
scroll to position [374, 0]
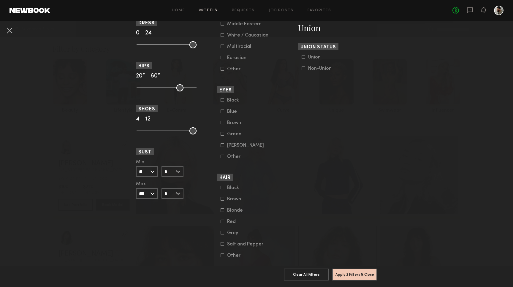
click at [156, 168] on input "**" at bounding box center [147, 171] width 22 height 11
click at [156, 156] on nb-browse-filter "Bust Min ** 24 25 26 27 28 29 30 31 32 33 34 35 36 37 38 39 40 41 42 43 44+ Max…" at bounding box center [175, 173] width 79 height 51
click at [170, 170] on input "*" at bounding box center [173, 171] width 22 height 11
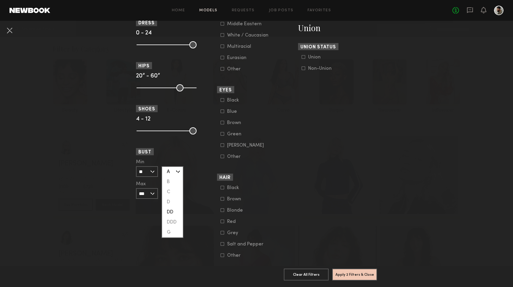
click at [178, 212] on div "DD" at bounding box center [172, 212] width 21 height 10
type input "**"
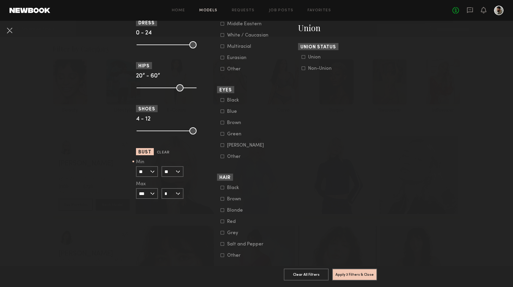
click at [149, 195] on input "***" at bounding box center [147, 193] width 22 height 11
click at [146, 246] on div "38" at bounding box center [147, 245] width 21 height 10
type input "**"
click at [177, 192] on input "*" at bounding box center [173, 193] width 22 height 11
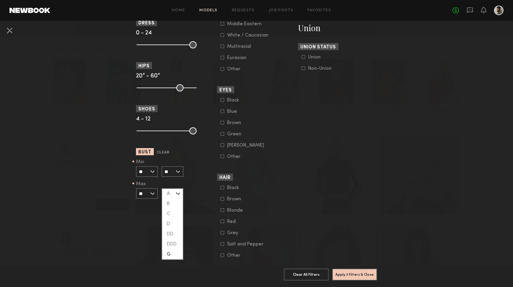
click at [170, 255] on div "G" at bounding box center [172, 254] width 21 height 10
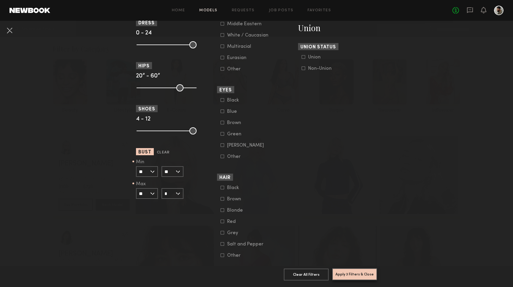
click at [361, 277] on button "Apply 3 Filters & Close" at bounding box center [354, 274] width 45 height 12
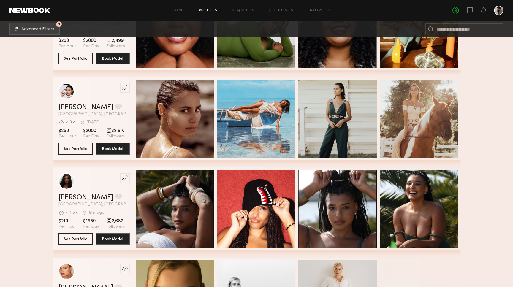
scroll to position [248, 0]
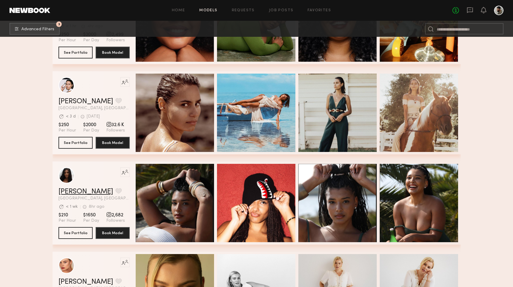
click at [76, 189] on link "Haleigh W." at bounding box center [86, 191] width 55 height 7
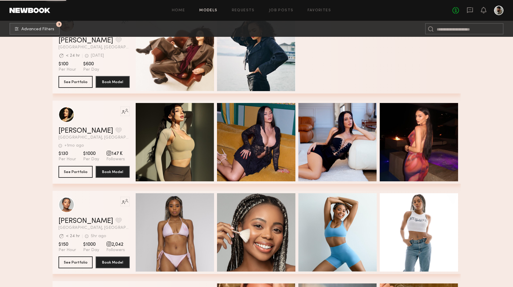
scroll to position [1563, 0]
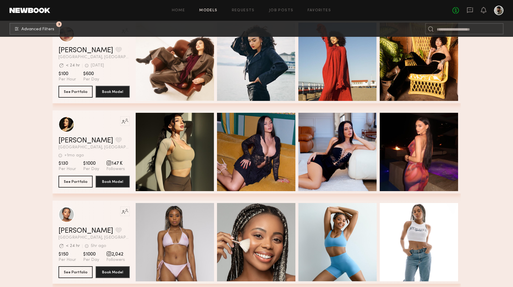
click at [43, 14] on header "Home Models Requests Job Posts Favorites Sign Out No fees up to $5,000" at bounding box center [256, 10] width 513 height 21
click at [43, 9] on link at bounding box center [30, 10] width 41 height 5
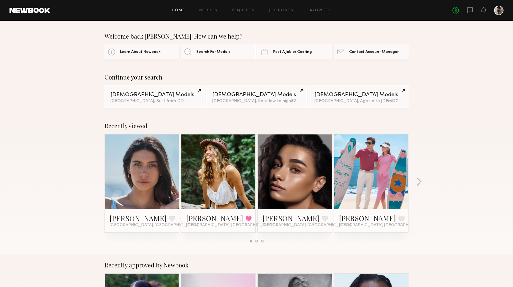
click at [41, 14] on header "Home Models Requests Job Posts Favorites Sign Out No fees up to $5,000" at bounding box center [256, 10] width 513 height 21
click at [286, 10] on link "Job Posts" at bounding box center [281, 11] width 25 height 4
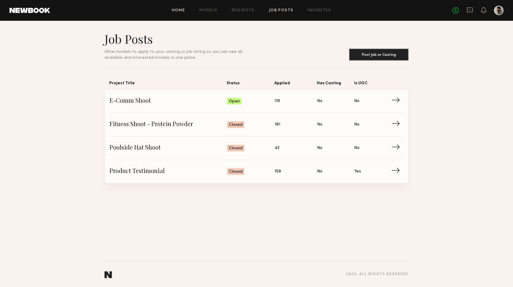
click at [177, 11] on link "Home" at bounding box center [178, 11] width 13 height 4
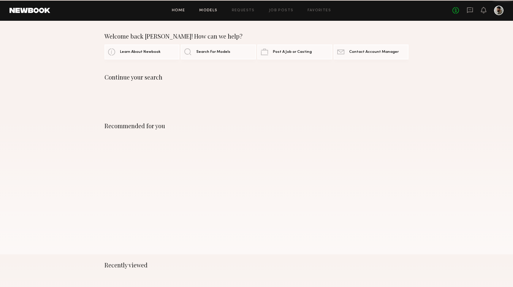
click at [208, 10] on link "Models" at bounding box center [208, 11] width 18 height 4
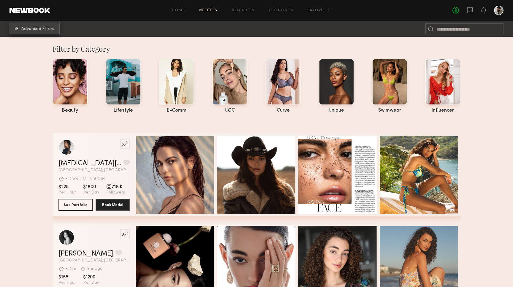
click at [31, 29] on span "Advanced Filters" at bounding box center [37, 29] width 33 height 4
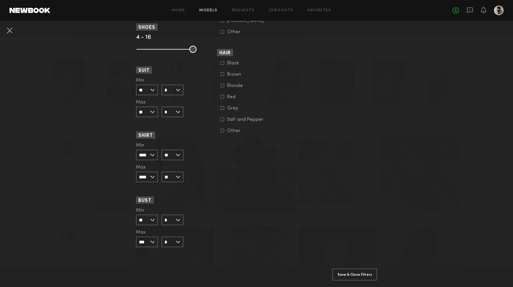
scroll to position [499, 0]
click at [149, 240] on input "***" at bounding box center [147, 242] width 22 height 11
click at [148, 277] on div "37" at bounding box center [147, 282] width 21 height 10
type input "**"
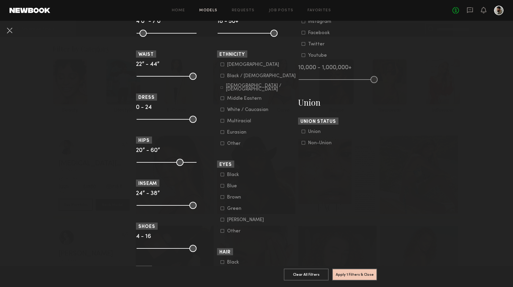
scroll to position [297, 0]
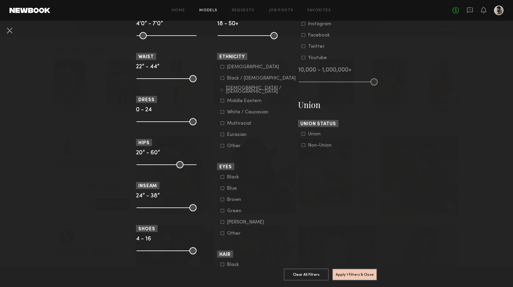
click at [139, 78] on input "range" at bounding box center [167, 78] width 60 height 7
drag, startPoint x: 194, startPoint y: 78, endPoint x: 152, endPoint y: 81, distance: 41.4
type input "**"
click at [152, 81] on input "range" at bounding box center [167, 78] width 60 height 7
drag, startPoint x: 141, startPoint y: 164, endPoint x: 169, endPoint y: 164, distance: 28.2
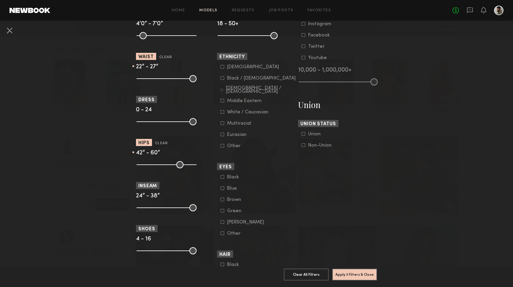
type input "**"
click at [169, 164] on input "range" at bounding box center [167, 164] width 60 height 7
click at [345, 271] on button "Apply 3 Filters & Close" at bounding box center [354, 274] width 45 height 12
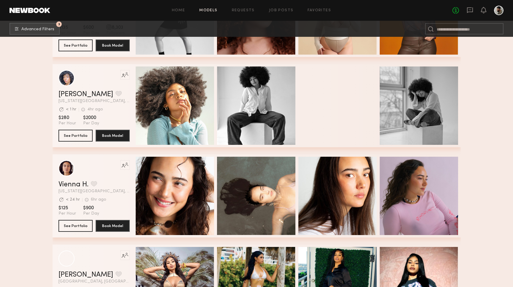
scroll to position [345, 0]
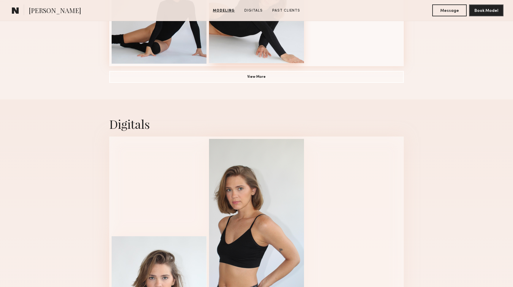
scroll to position [494, 0]
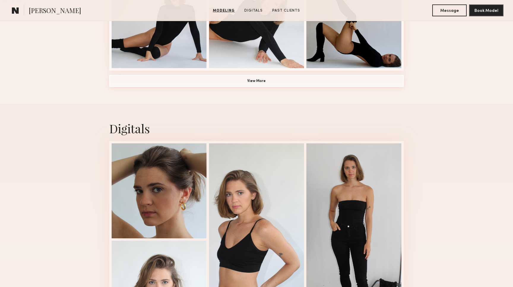
click at [231, 83] on button "View More" at bounding box center [256, 81] width 295 height 12
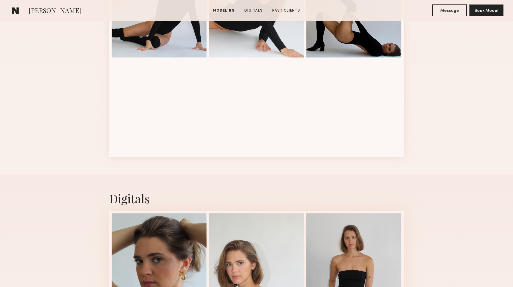
scroll to position [505, 0]
